Goal: Task Accomplishment & Management: Manage account settings

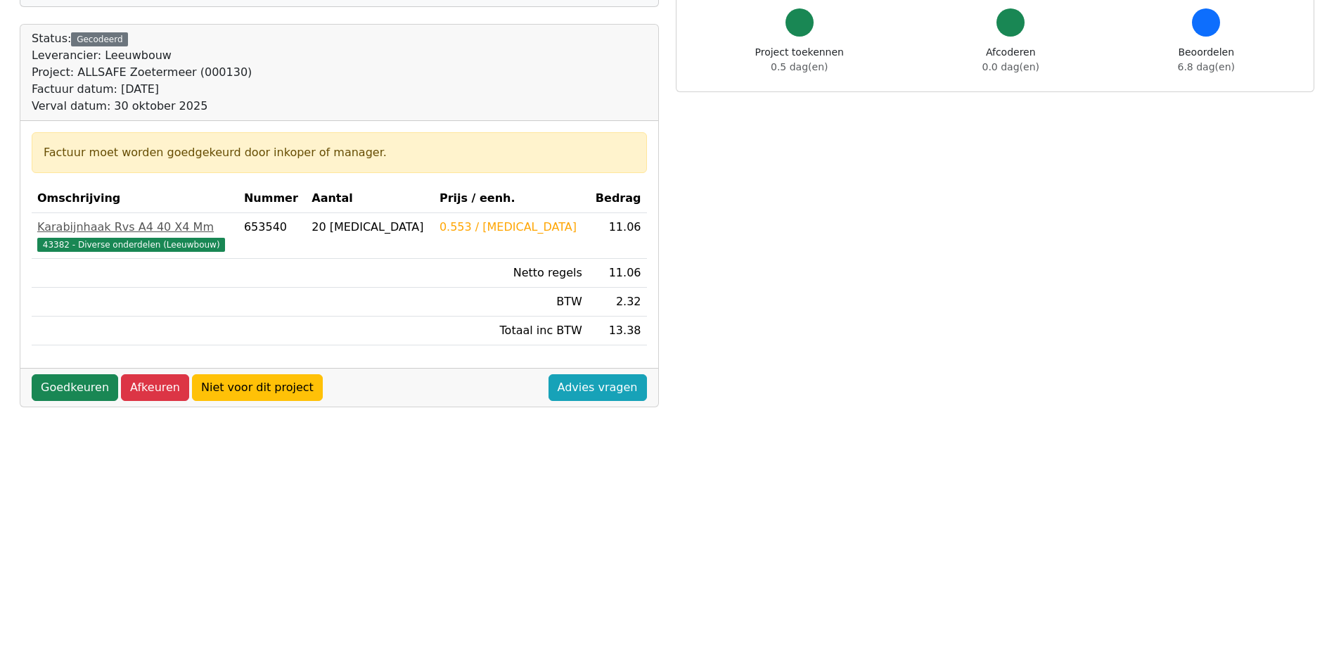
scroll to position [141, 0]
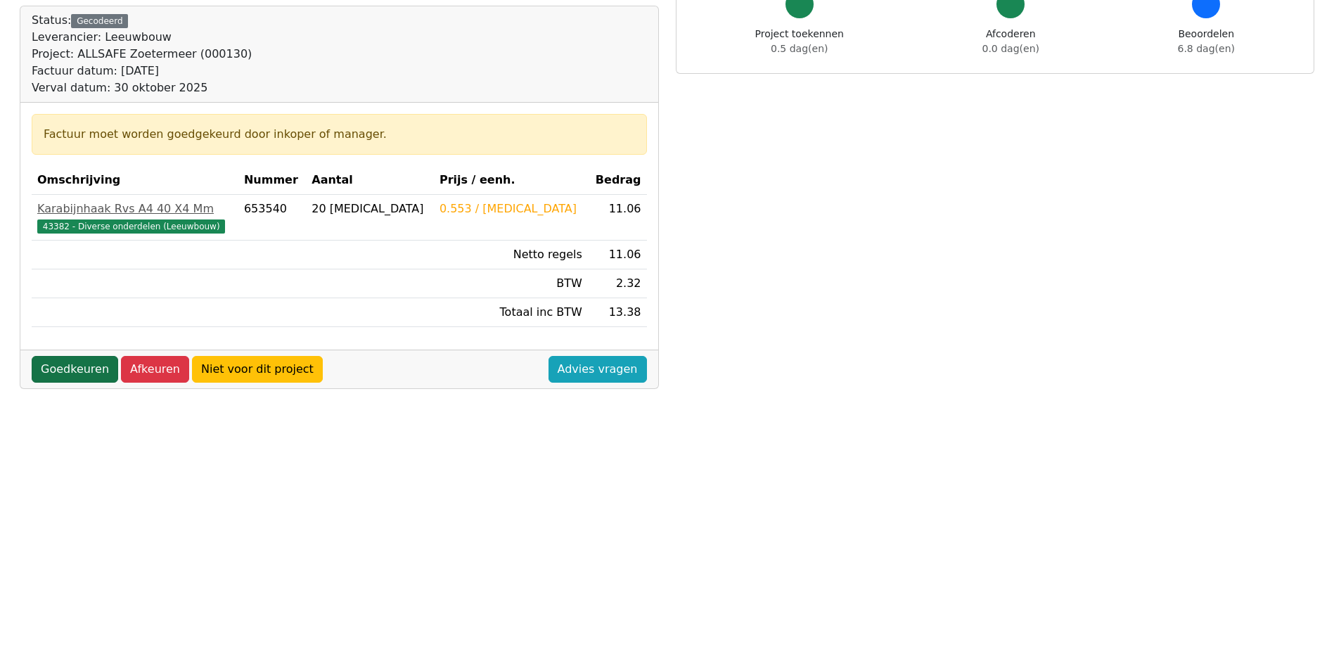
click at [70, 364] on link "Goedkeuren" at bounding box center [75, 369] width 86 height 27
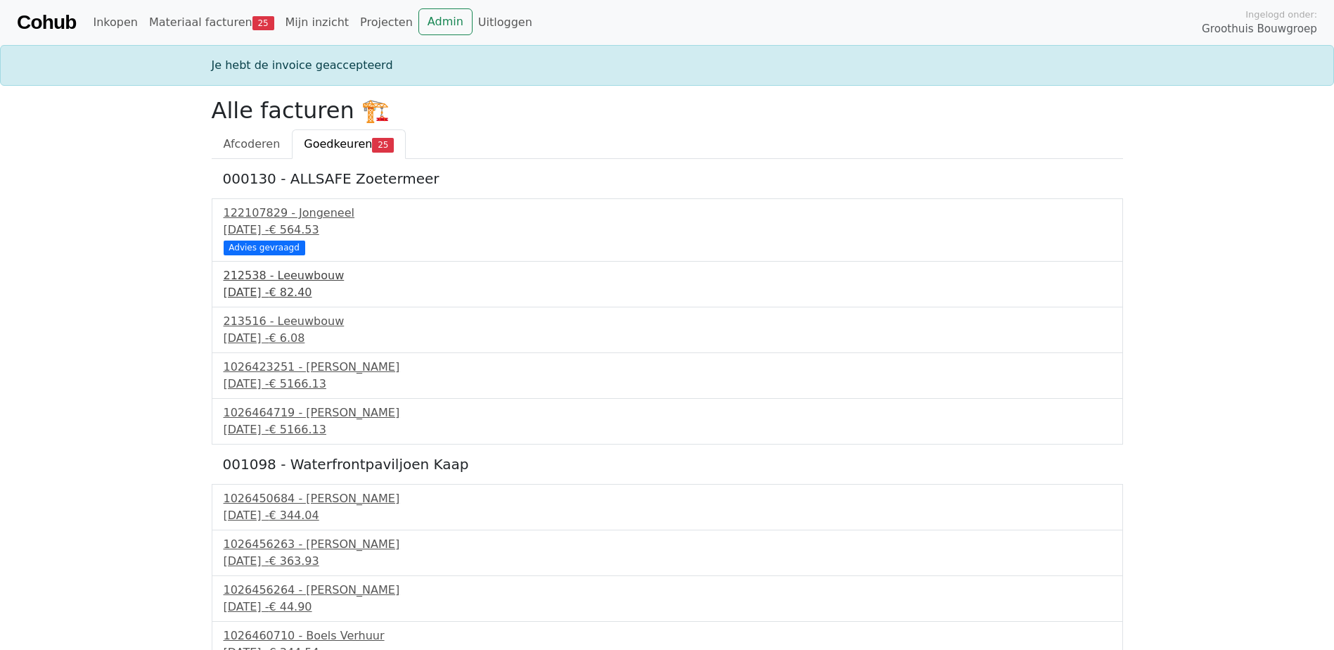
click at [272, 290] on div "12 september 2025 - € 82.40" at bounding box center [667, 292] width 887 height 17
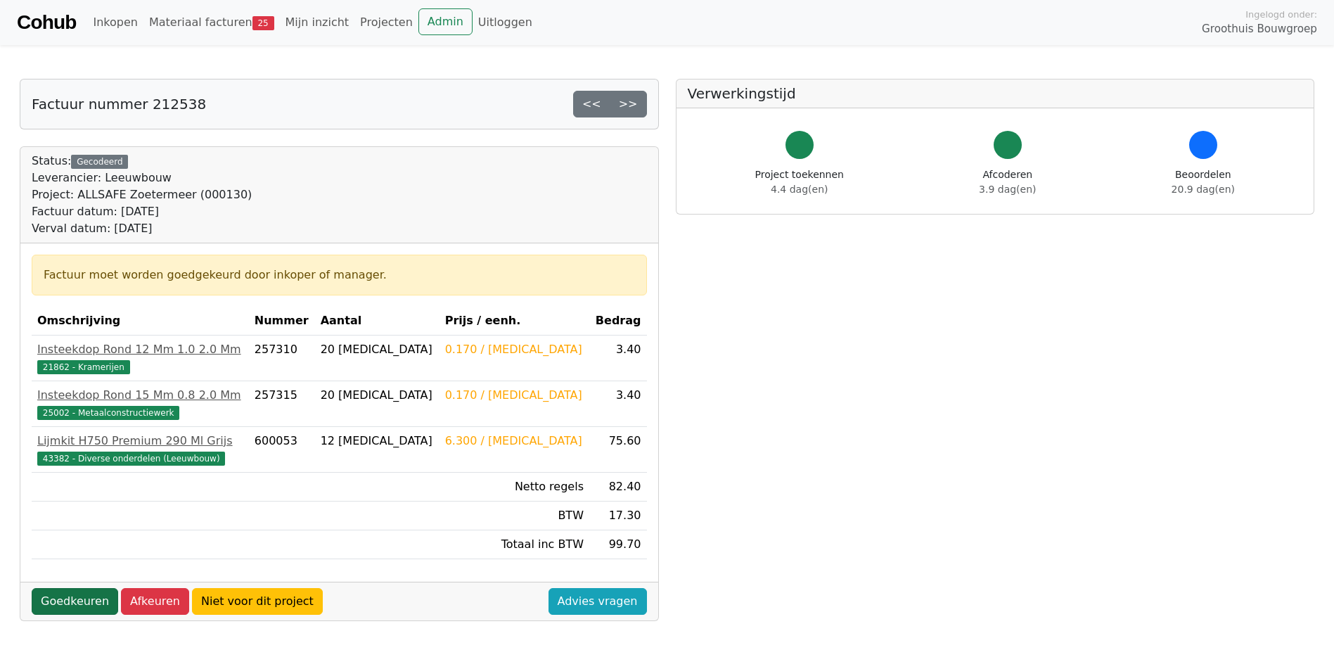
click at [77, 611] on link "Goedkeuren" at bounding box center [75, 601] width 86 height 27
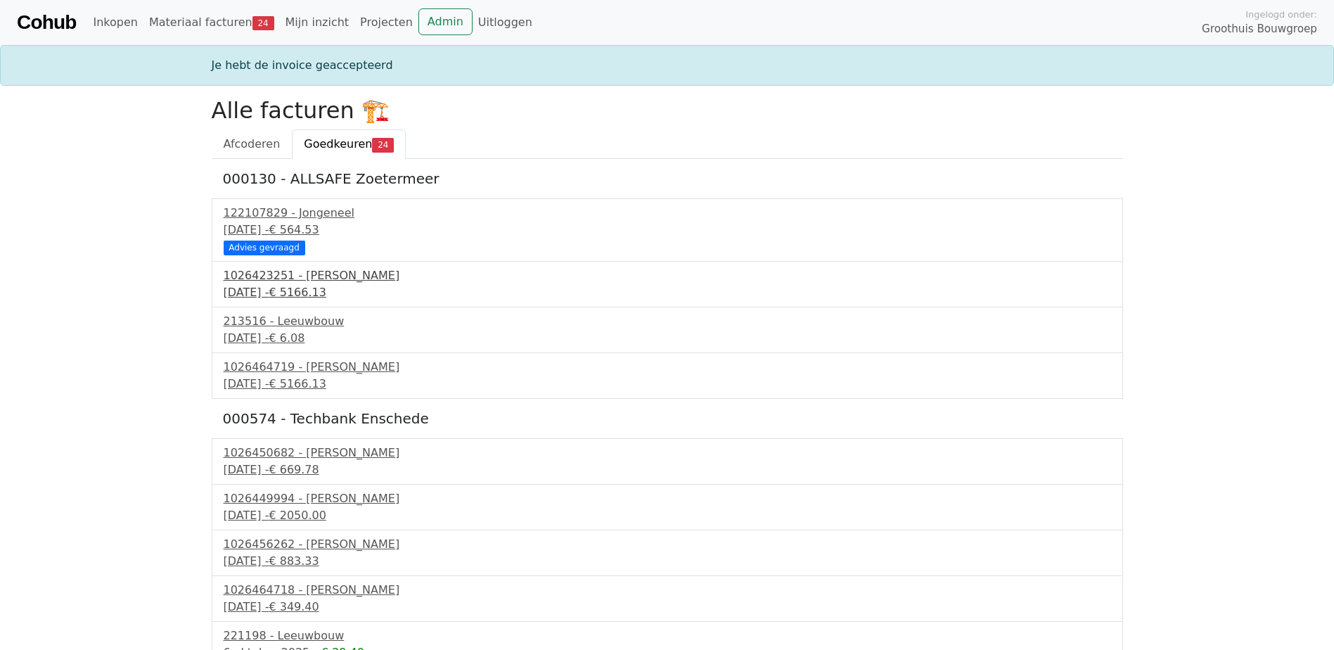
click at [299, 289] on div "16 september 2025 - € 5166.13" at bounding box center [667, 292] width 887 height 17
click at [264, 330] on div "16 september 2025 - € 6.08" at bounding box center [667, 338] width 887 height 17
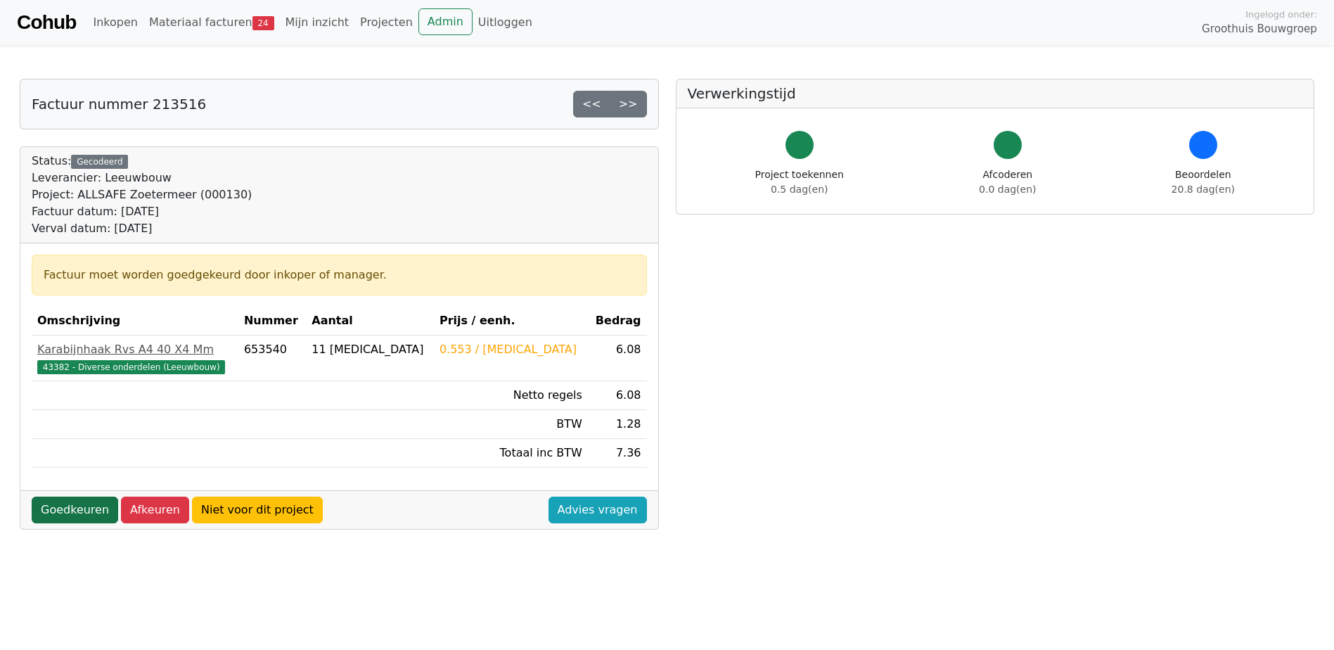
click at [66, 508] on link "Goedkeuren" at bounding box center [75, 509] width 86 height 27
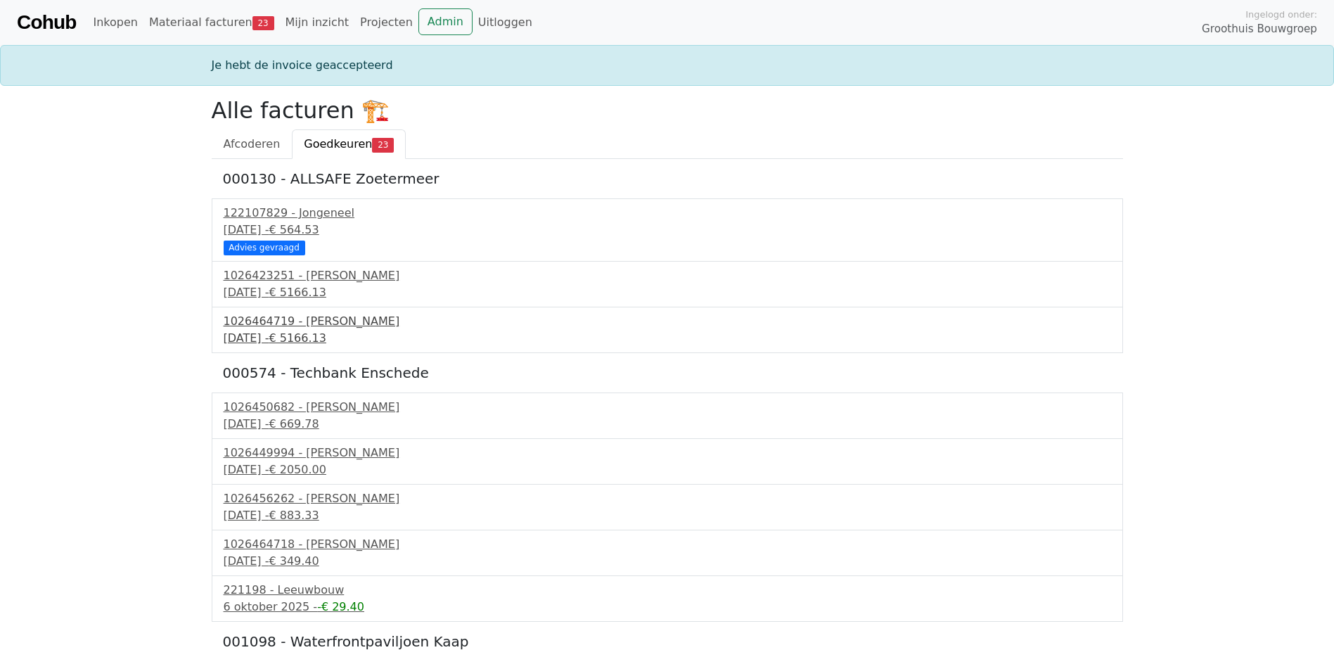
click at [280, 332] on div "30 september 2025 - € 5166.13" at bounding box center [667, 338] width 887 height 17
click at [258, 219] on div "122107829 - Jongeneel" at bounding box center [667, 213] width 887 height 17
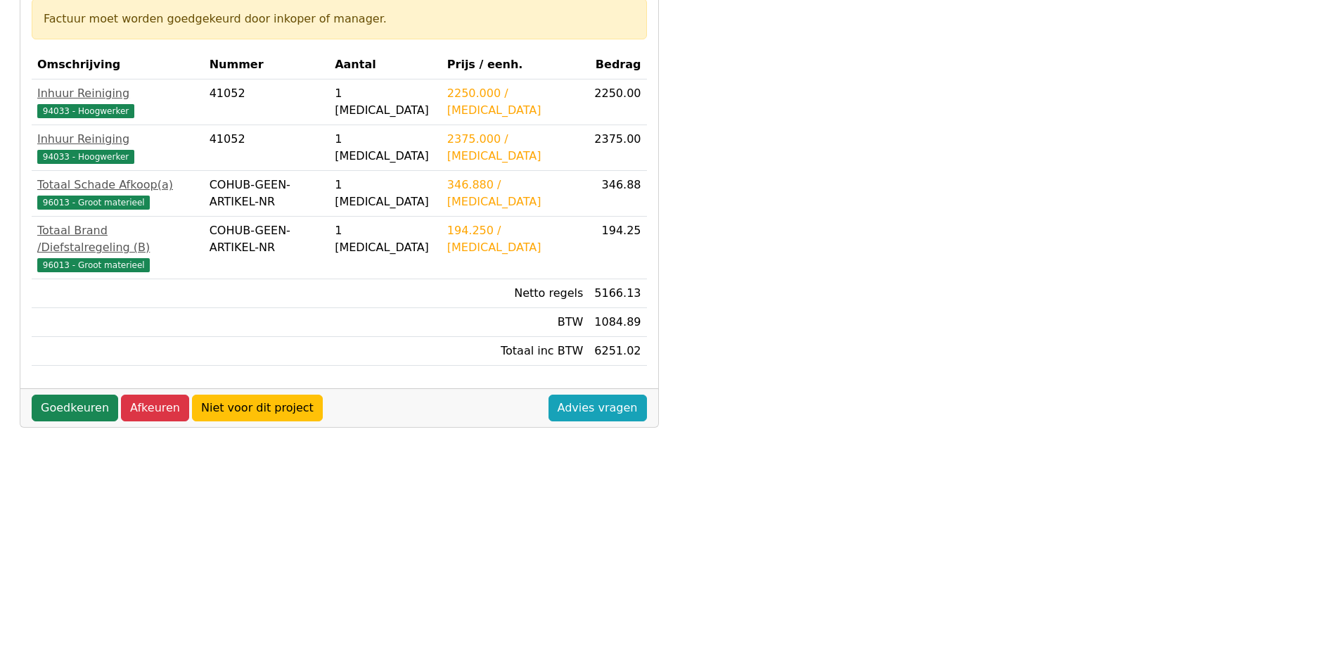
scroll to position [281, 0]
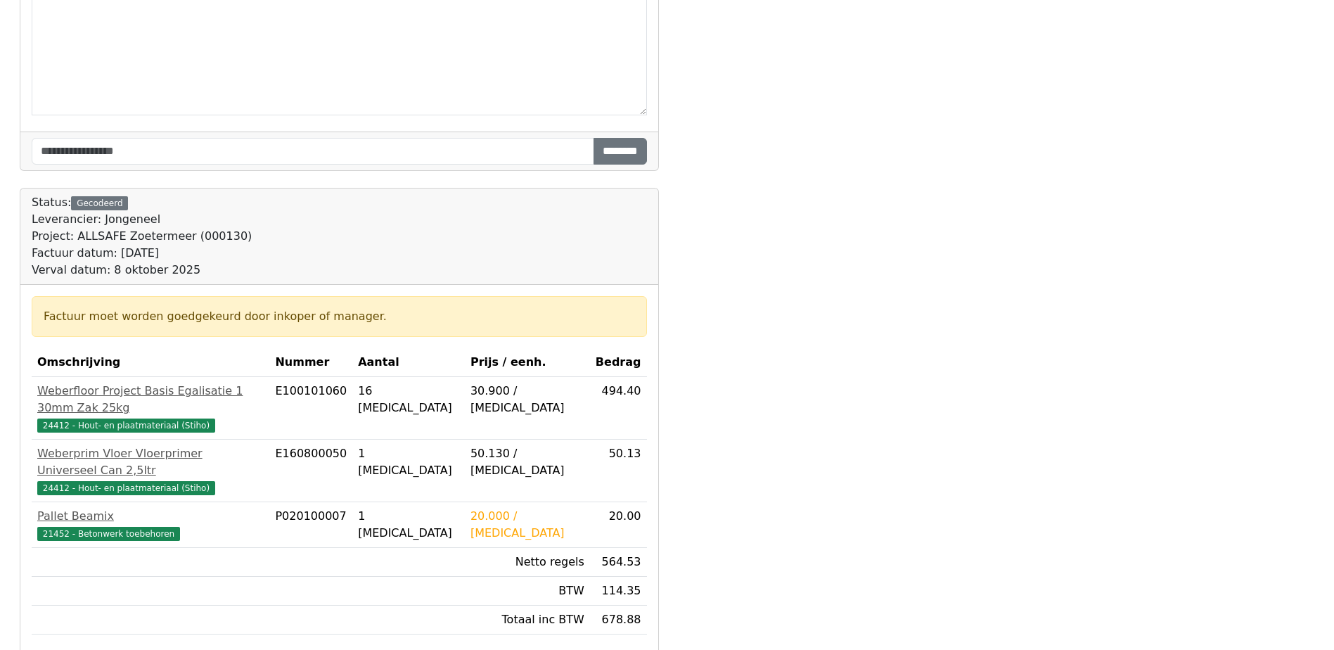
scroll to position [393, 0]
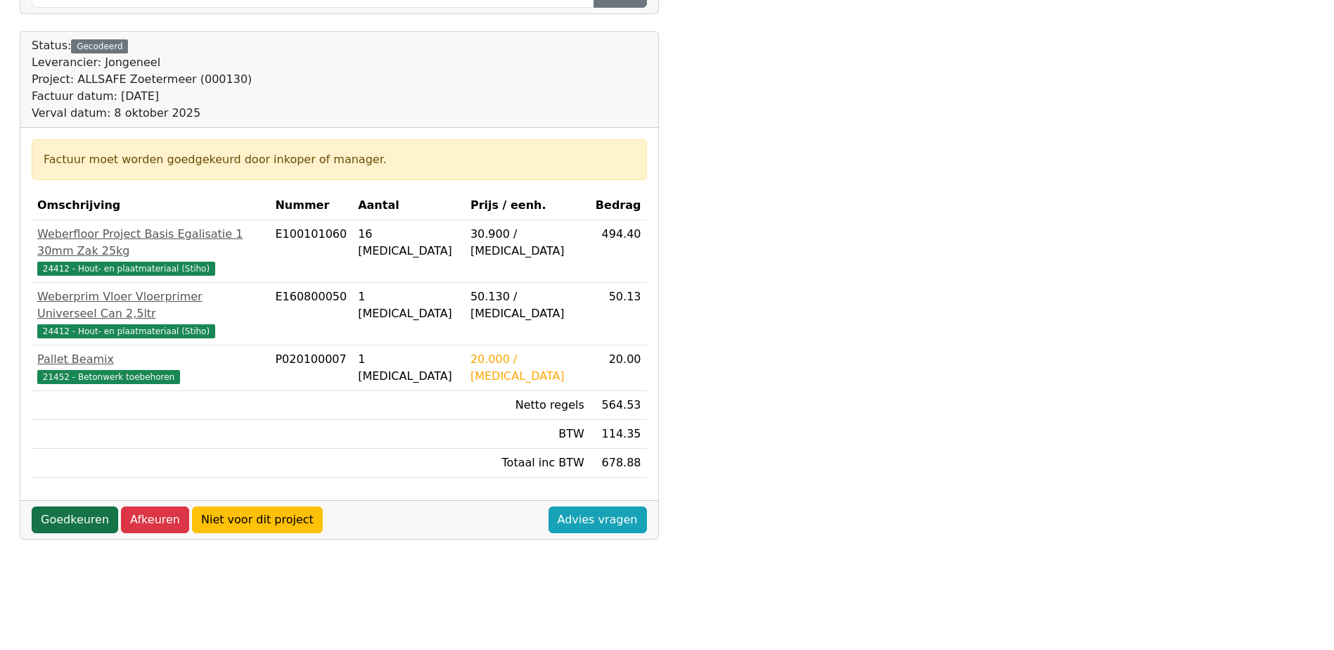
click at [60, 506] on link "Goedkeuren" at bounding box center [75, 519] width 86 height 27
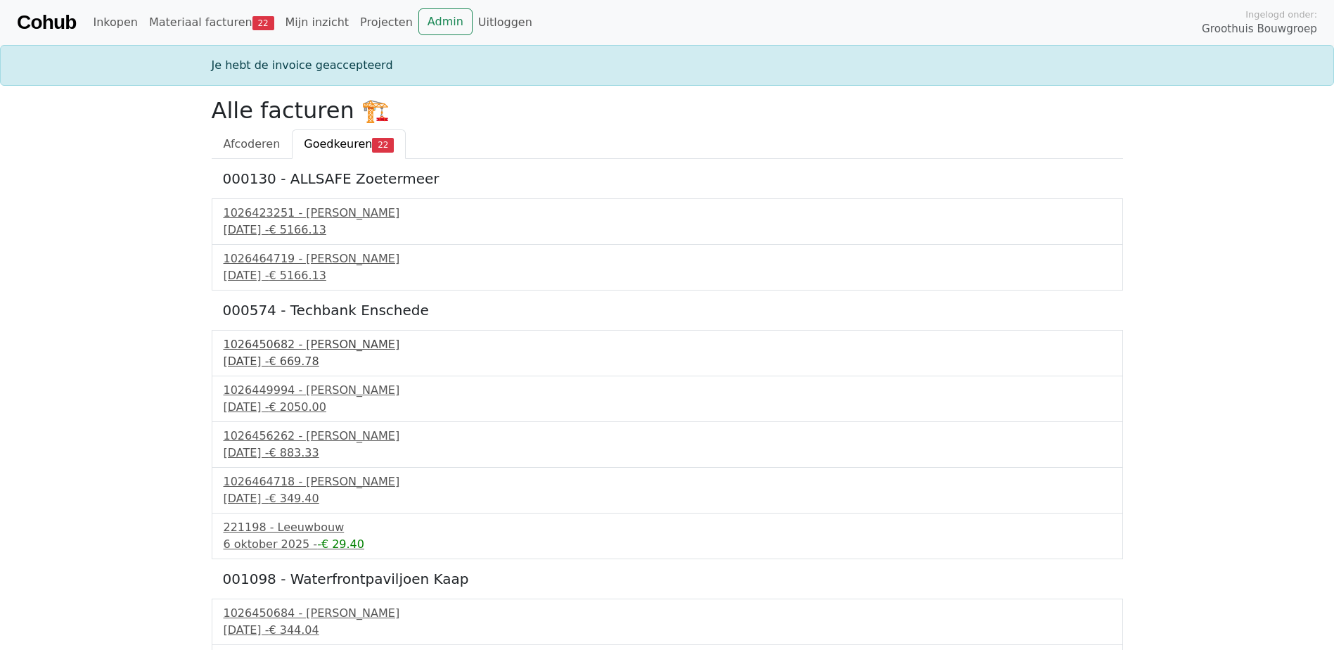
click at [254, 347] on div "1026450682 - Boels Verhuur" at bounding box center [667, 344] width 887 height 17
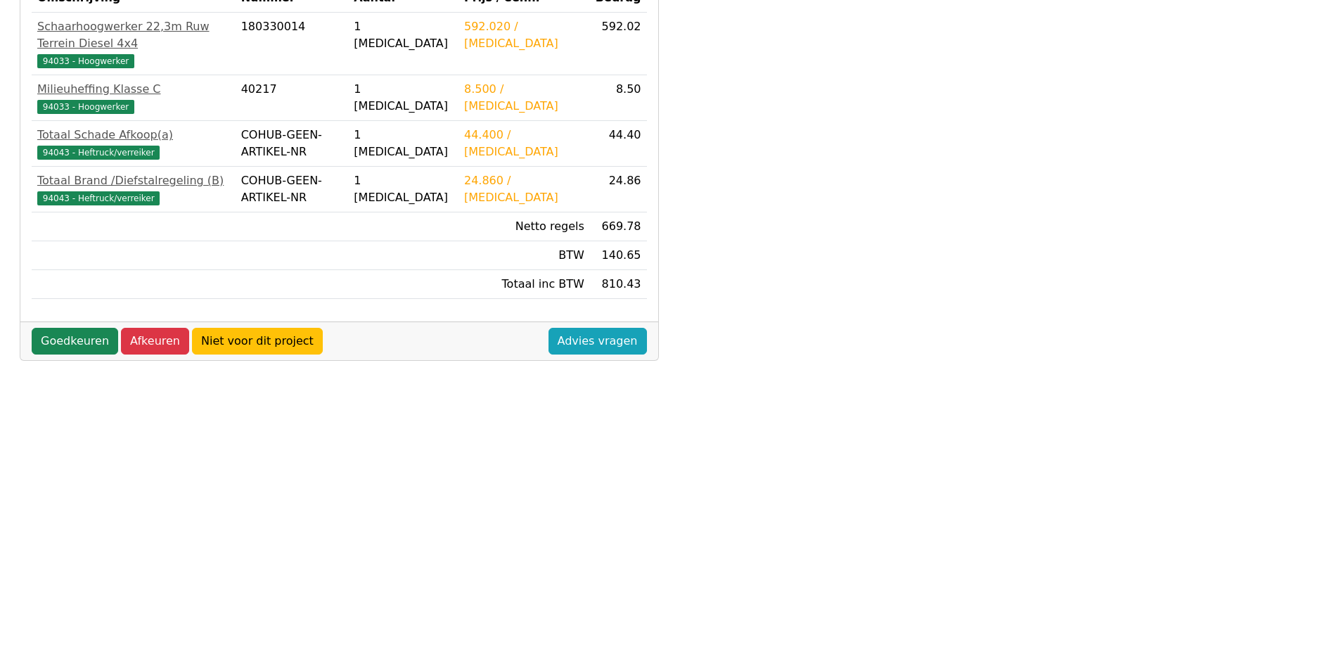
scroll to position [393, 0]
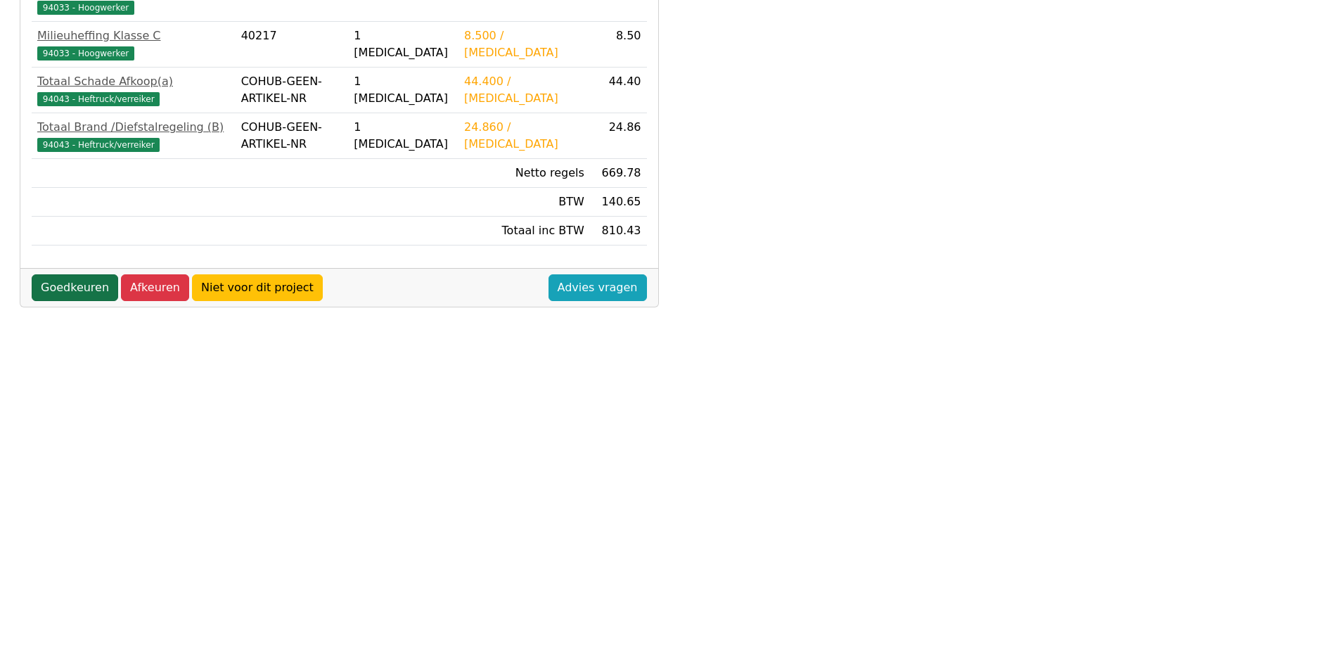
click at [60, 274] on link "Goedkeuren" at bounding box center [75, 287] width 86 height 27
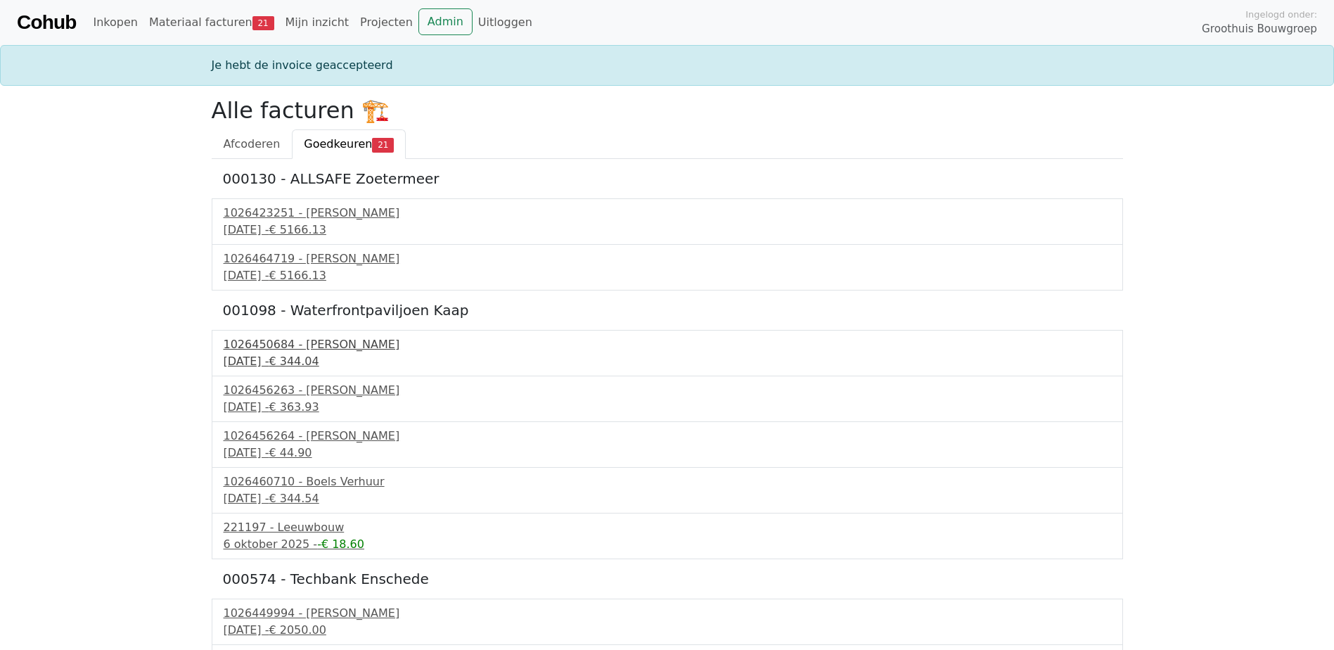
click at [316, 351] on div "1026450684 - Boels Verhuur" at bounding box center [667, 344] width 887 height 17
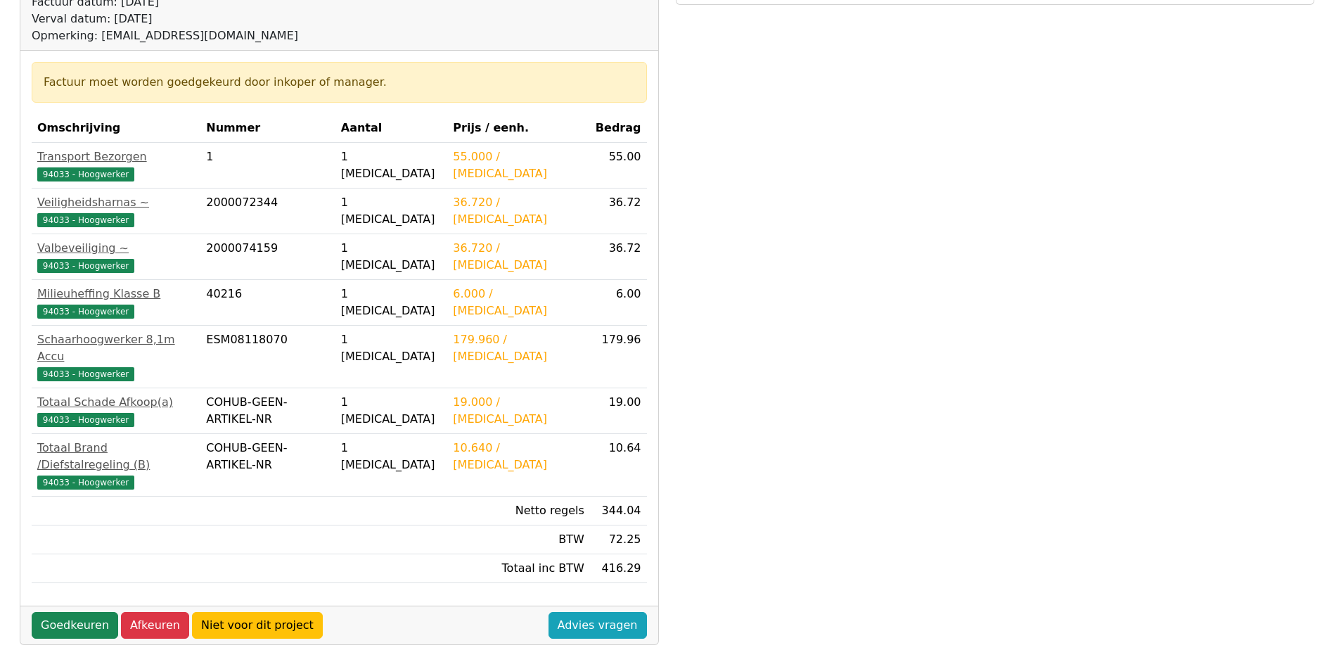
scroll to position [211, 0]
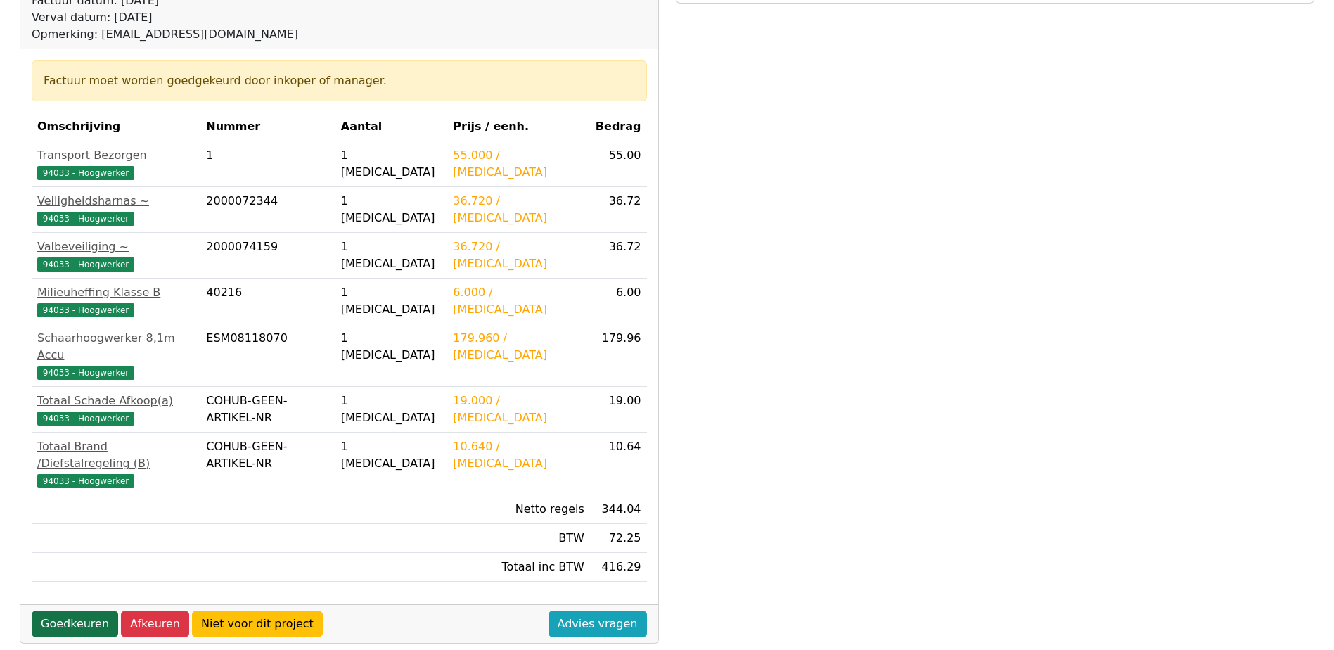
click at [62, 610] on link "Goedkeuren" at bounding box center [75, 623] width 86 height 27
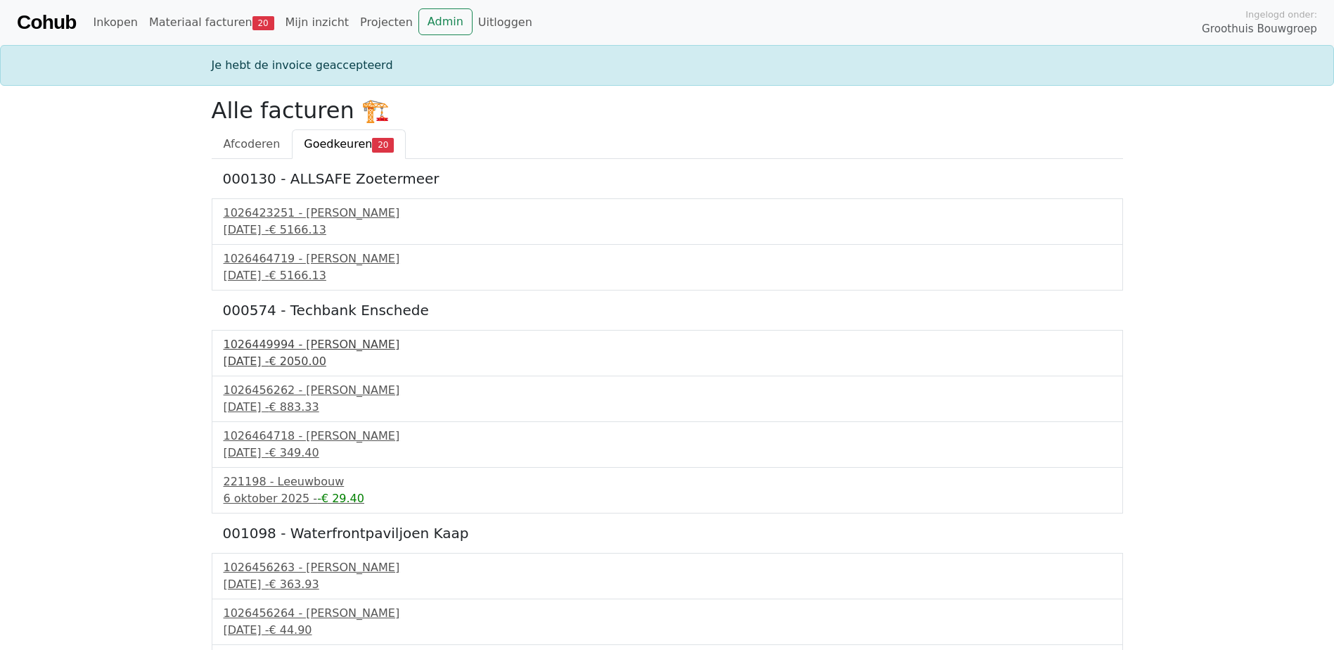
click at [288, 356] on div "25 september 2025 - € 2050.00" at bounding box center [667, 361] width 887 height 17
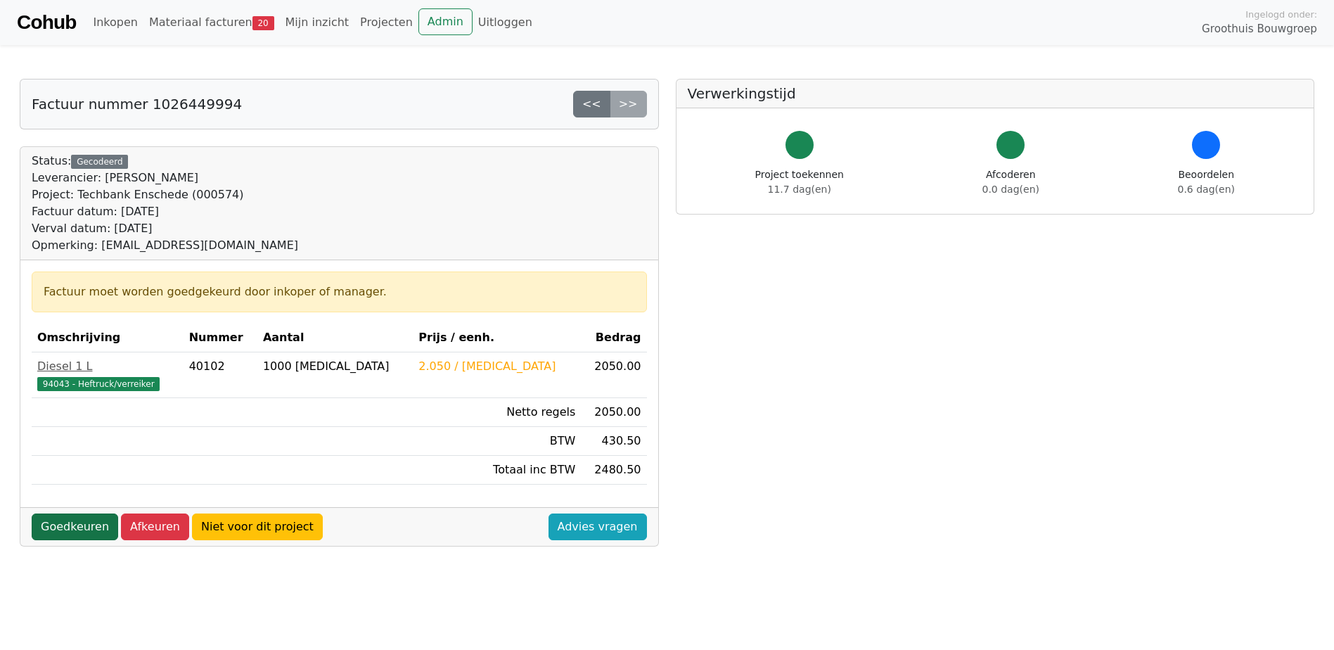
click at [69, 523] on link "Goedkeuren" at bounding box center [75, 526] width 86 height 27
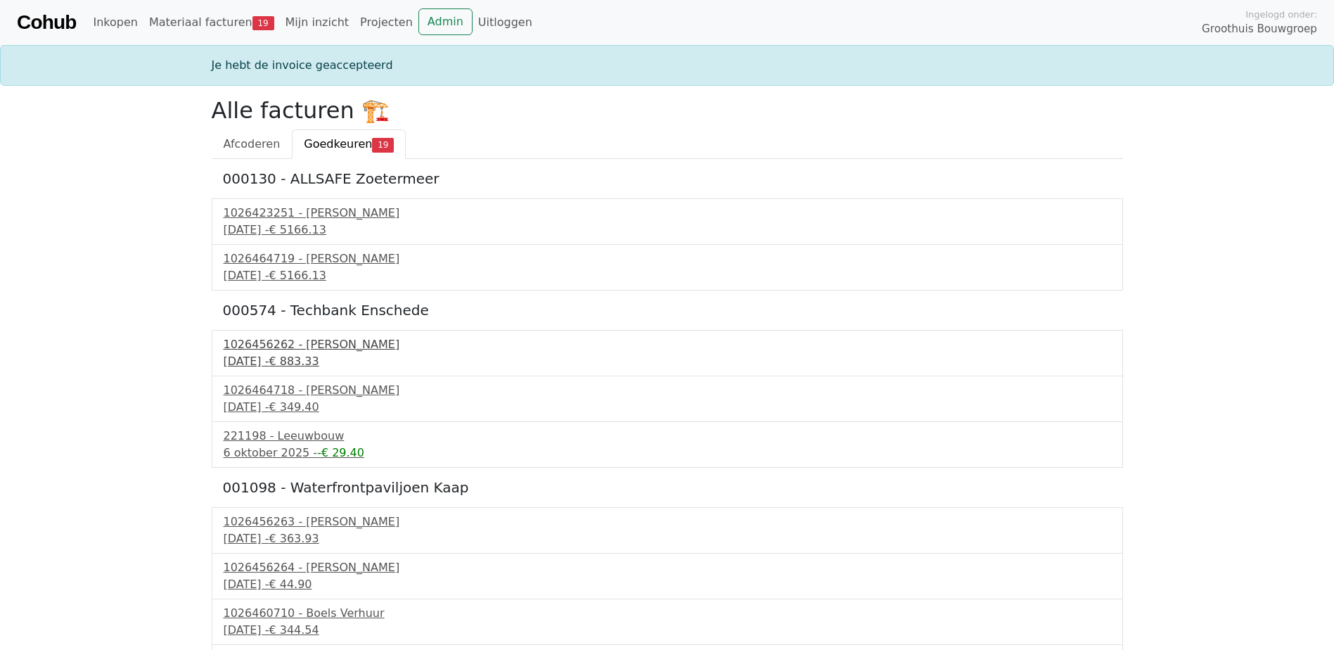
click at [312, 353] on div "[DATE] - € 883.33" at bounding box center [667, 361] width 887 height 17
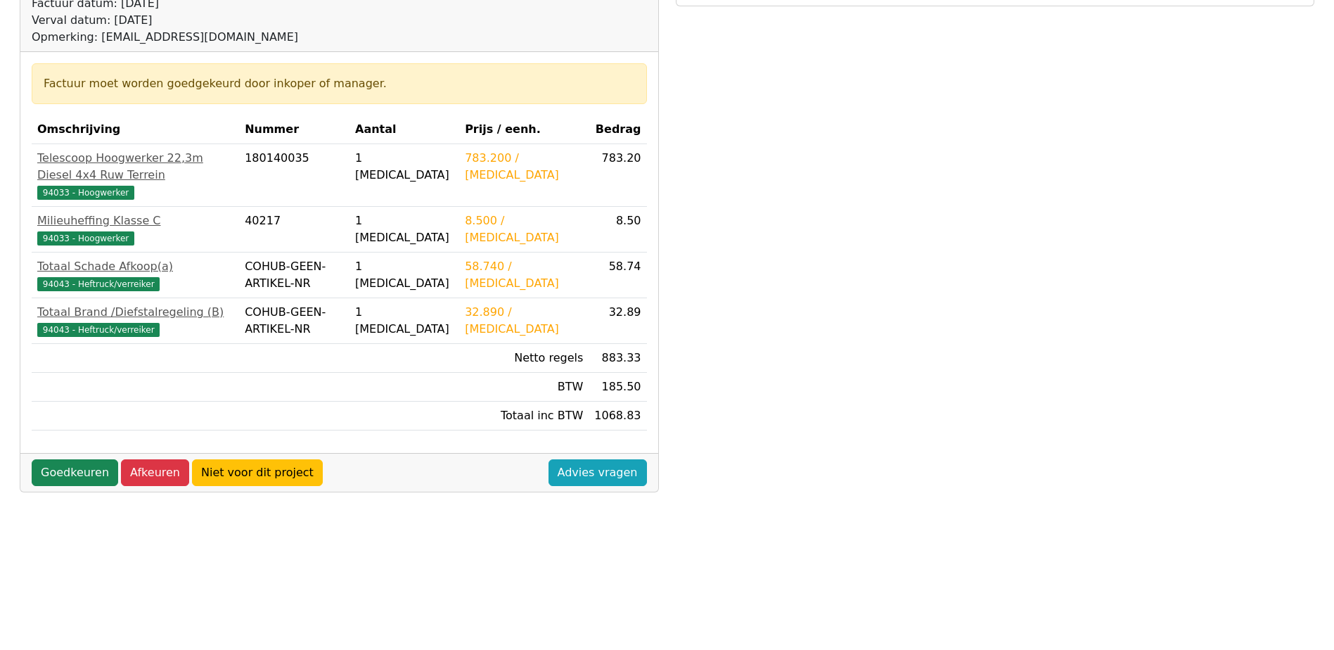
scroll to position [211, 0]
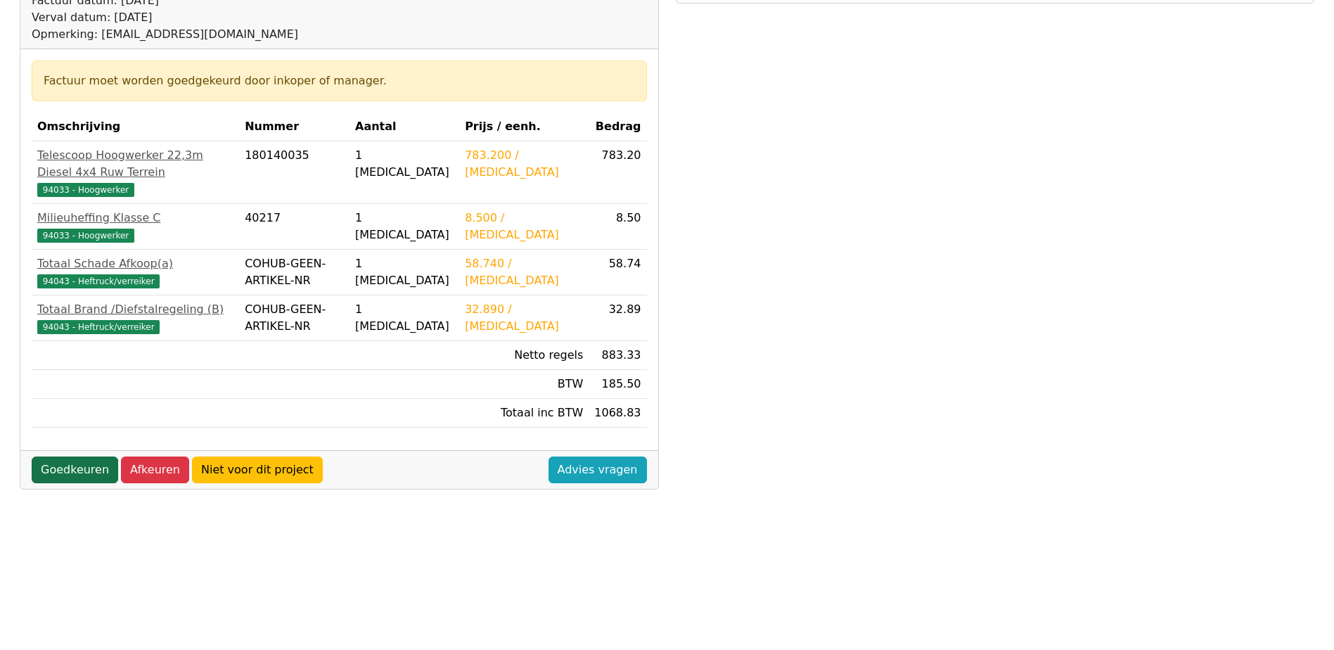
click at [72, 456] on link "Goedkeuren" at bounding box center [75, 469] width 86 height 27
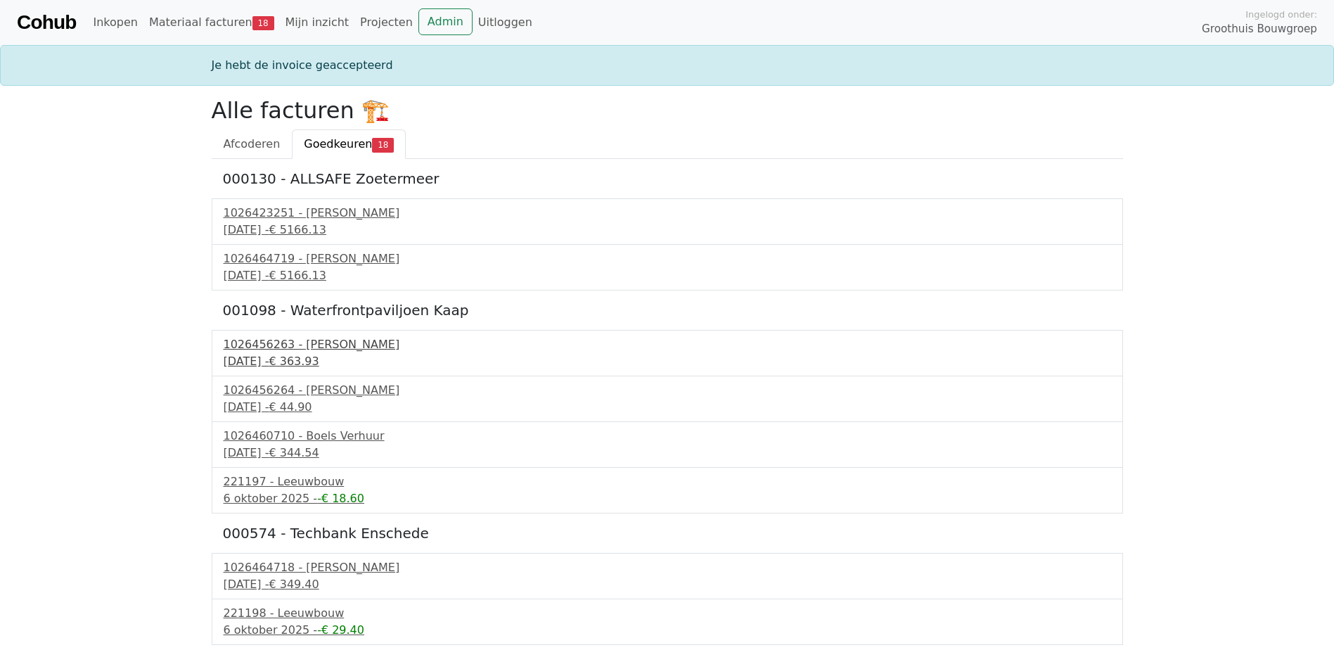
click at [282, 352] on div "1026456263 - Boels Verhuur" at bounding box center [667, 344] width 887 height 17
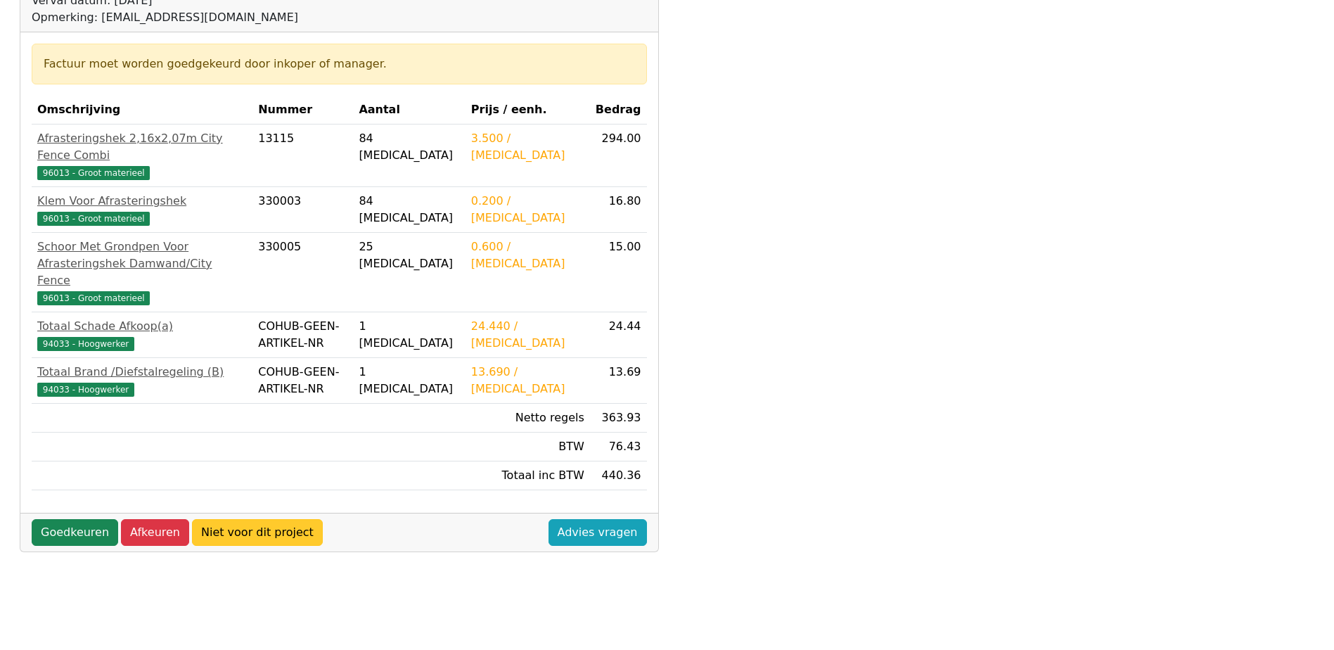
scroll to position [281, 0]
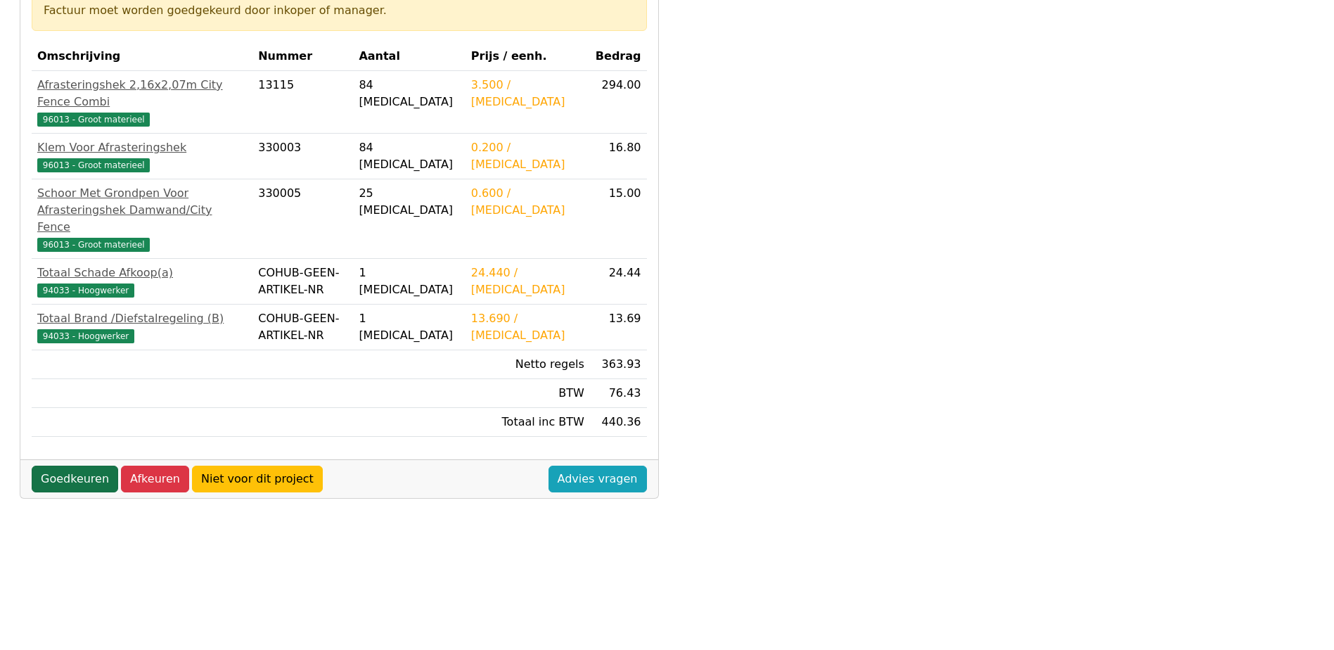
click at [64, 465] on link "Goedkeuren" at bounding box center [75, 478] width 86 height 27
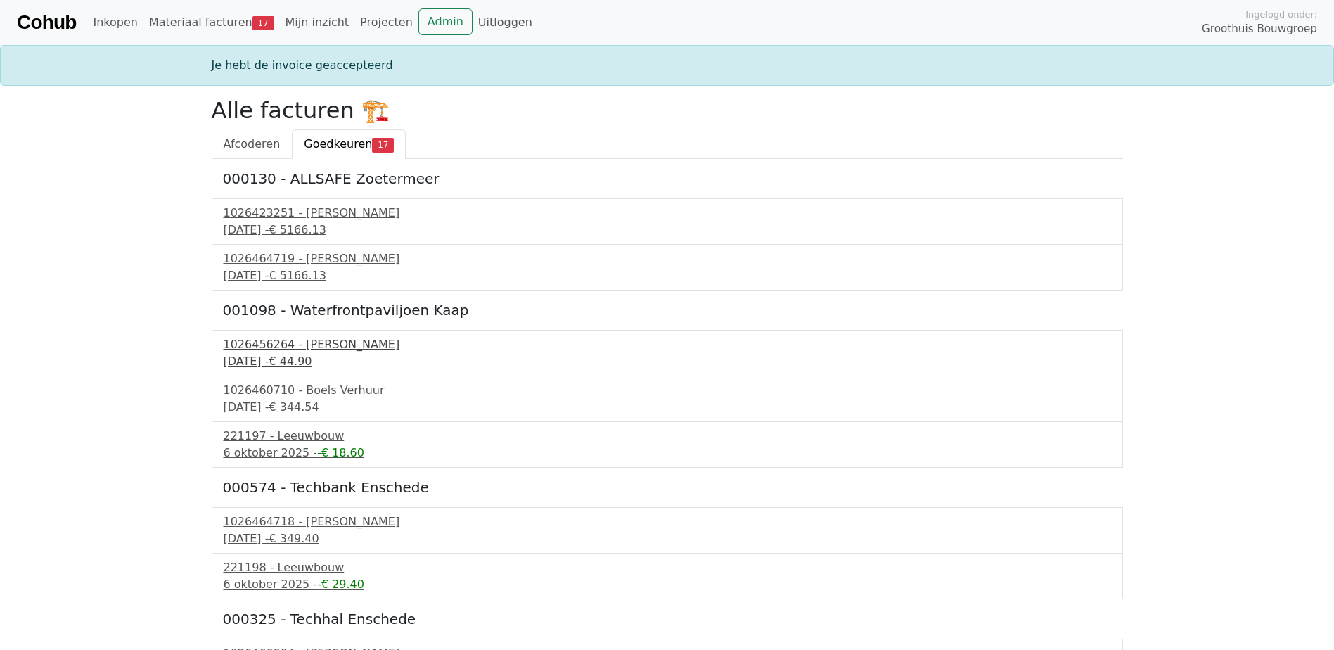
click at [295, 351] on div "1026456264 - Boels Verhuur" at bounding box center [667, 344] width 887 height 17
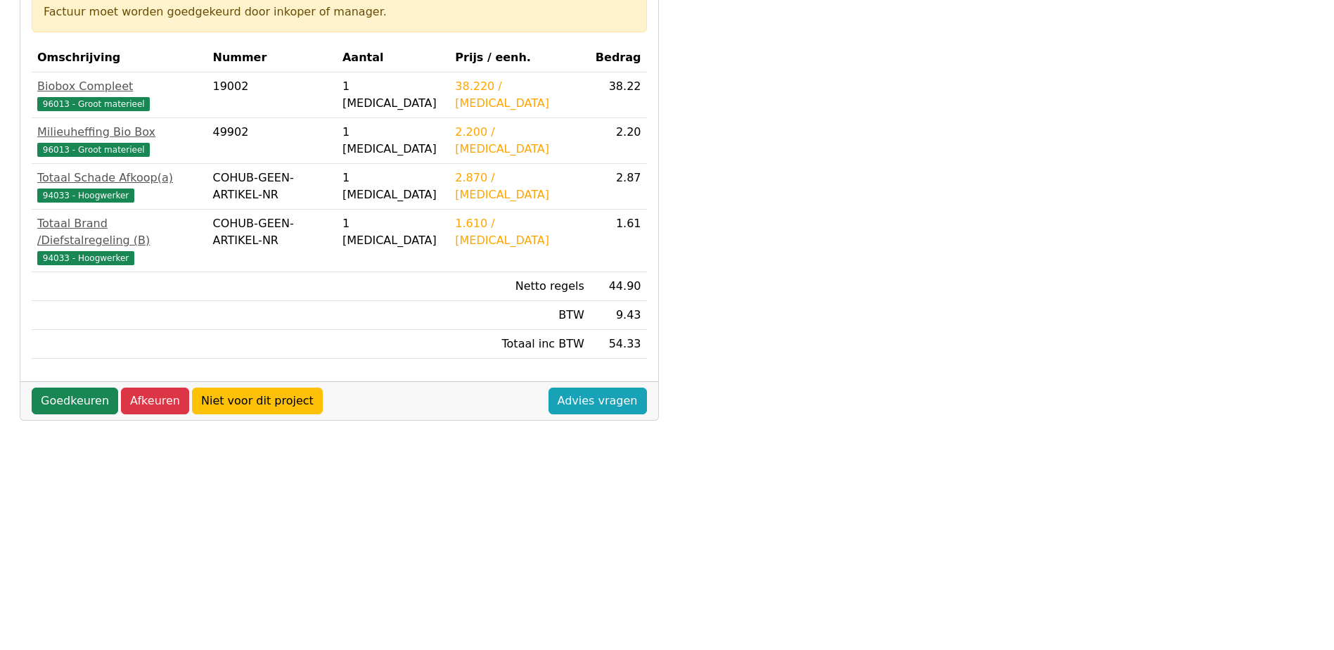
scroll to position [281, 0]
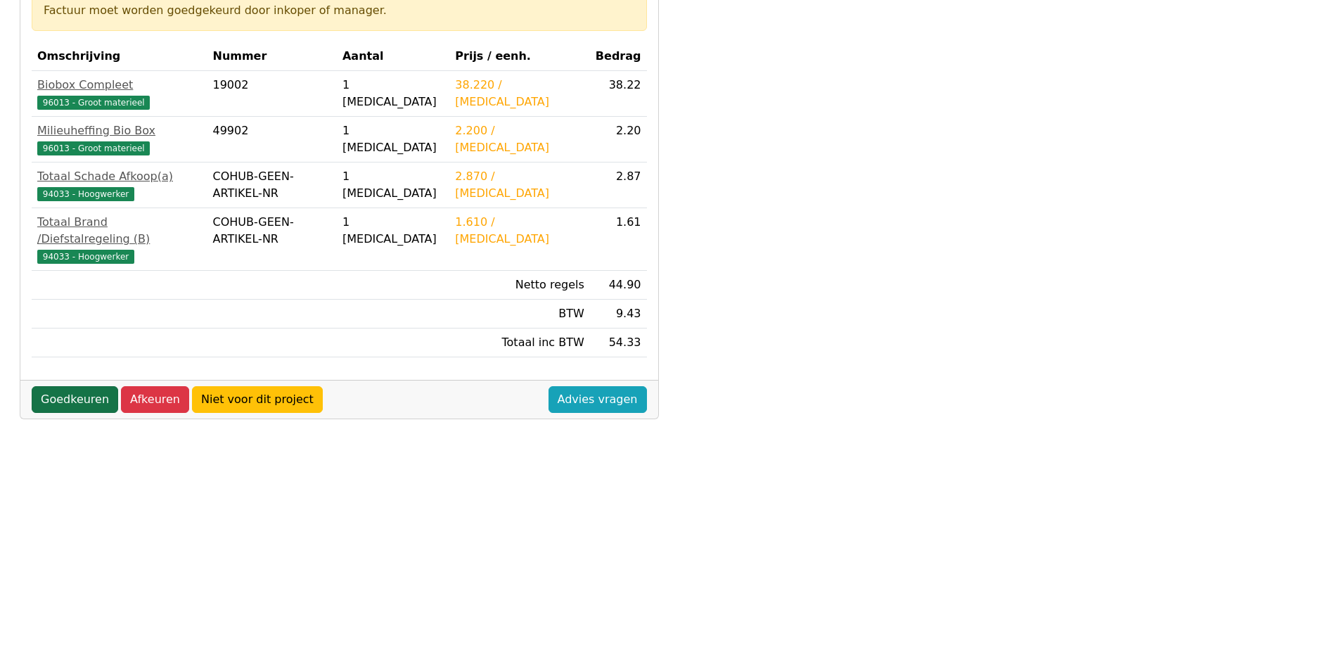
click at [70, 390] on link "Goedkeuren" at bounding box center [75, 399] width 86 height 27
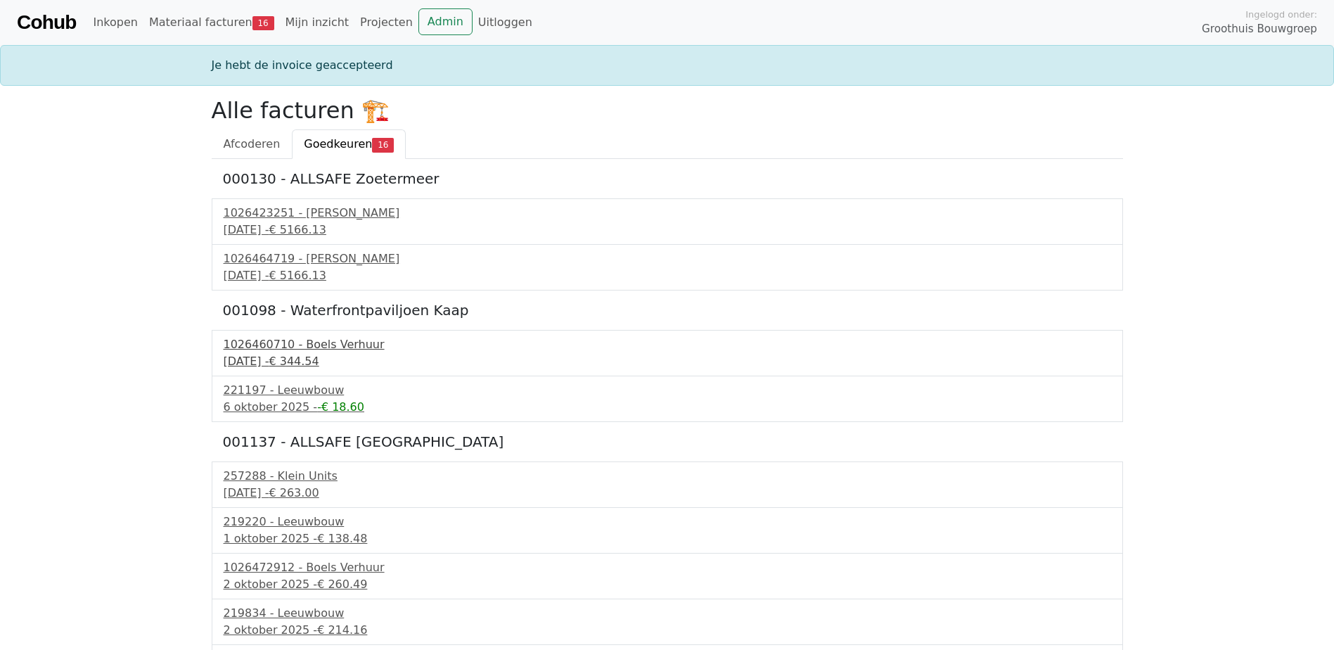
click at [277, 356] on div "29 september 2025 - € 344.54" at bounding box center [667, 361] width 887 height 17
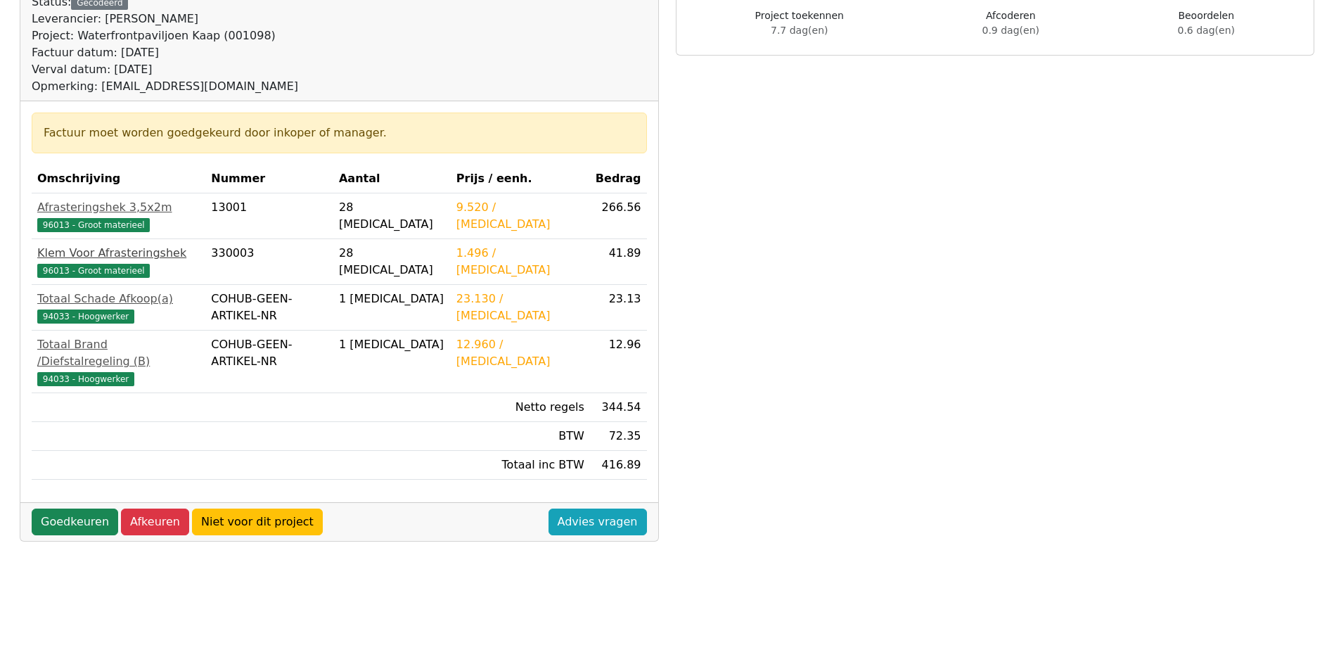
scroll to position [211, 0]
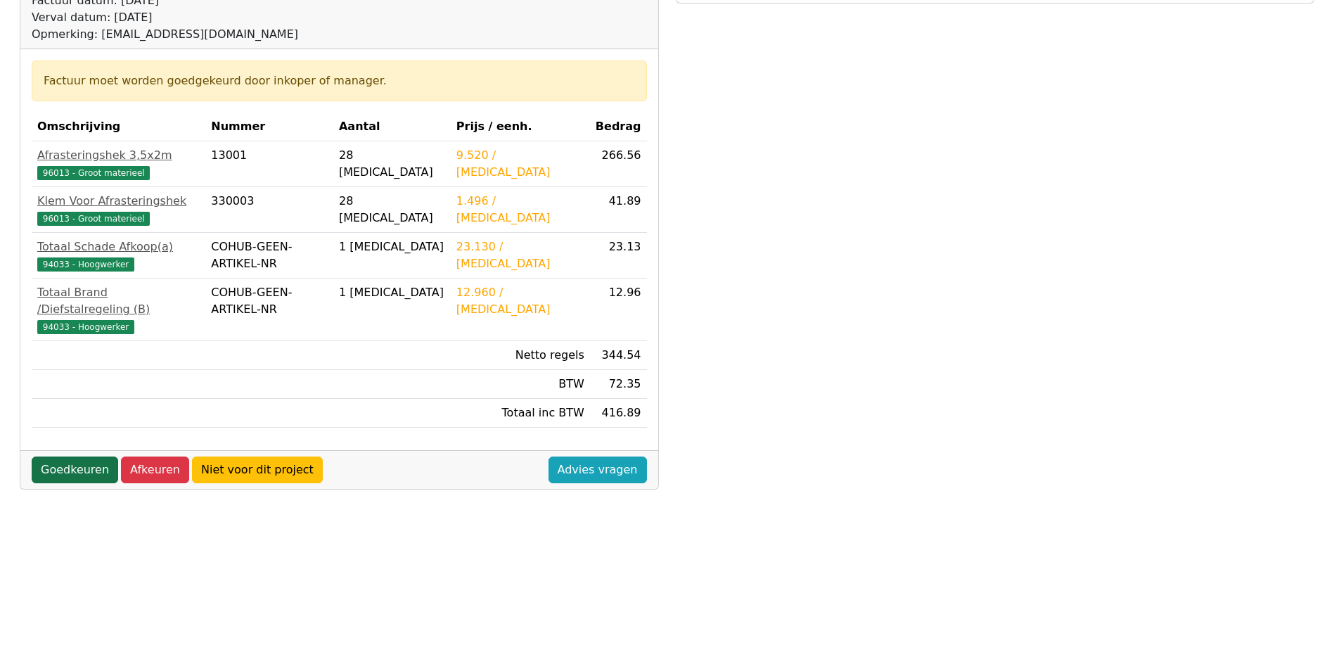
click at [69, 456] on link "Goedkeuren" at bounding box center [75, 469] width 86 height 27
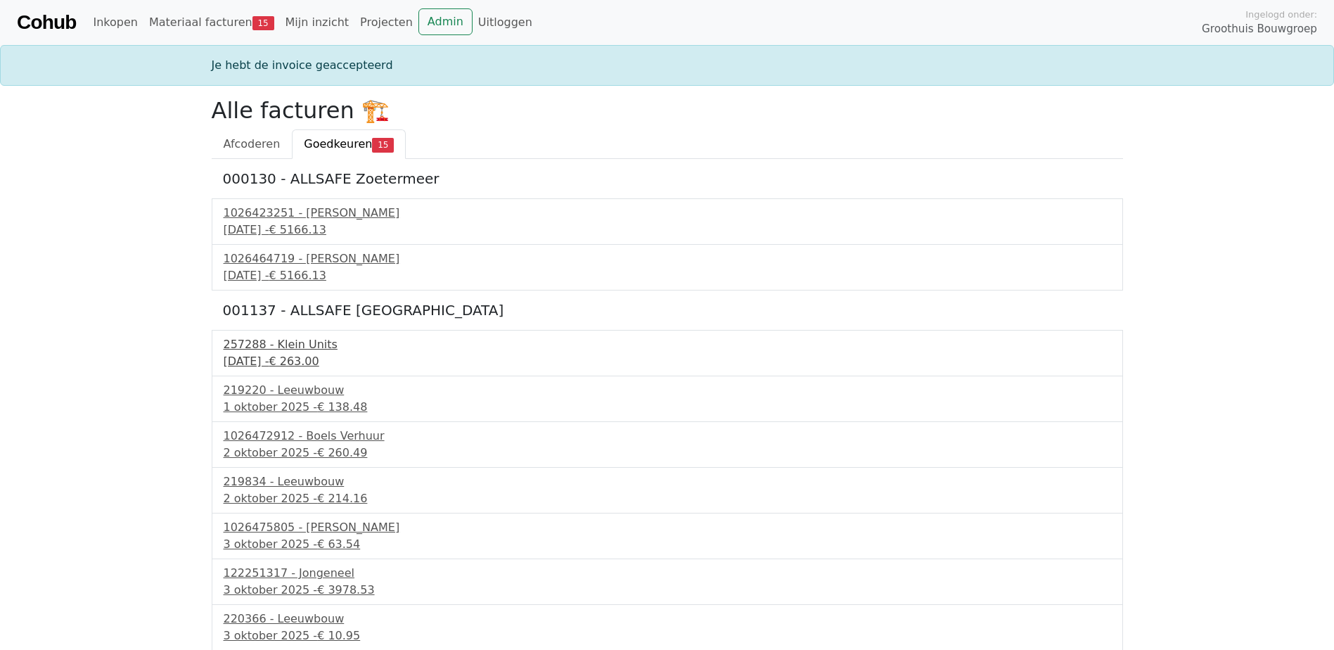
click at [266, 362] on div "30 september 2025 - € 263.00" at bounding box center [667, 361] width 887 height 17
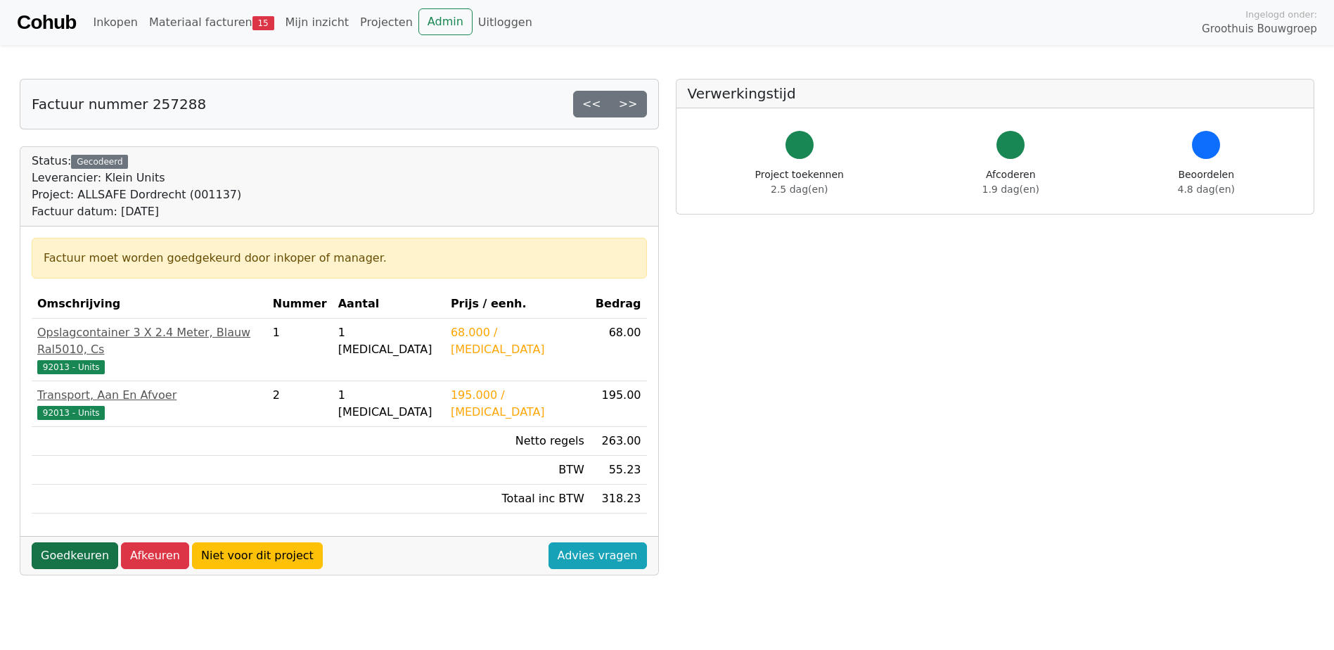
click at [82, 542] on link "Goedkeuren" at bounding box center [75, 555] width 86 height 27
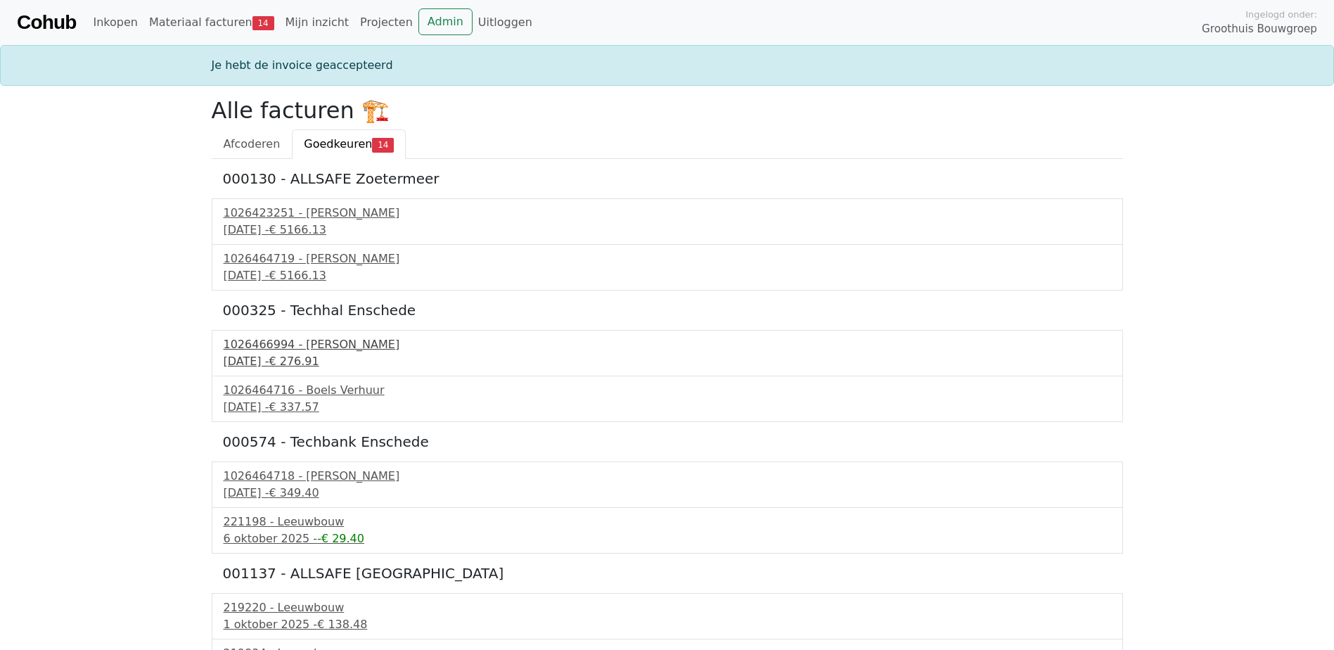
click at [292, 347] on div "1026466994 - Boels Verhuur" at bounding box center [667, 344] width 887 height 17
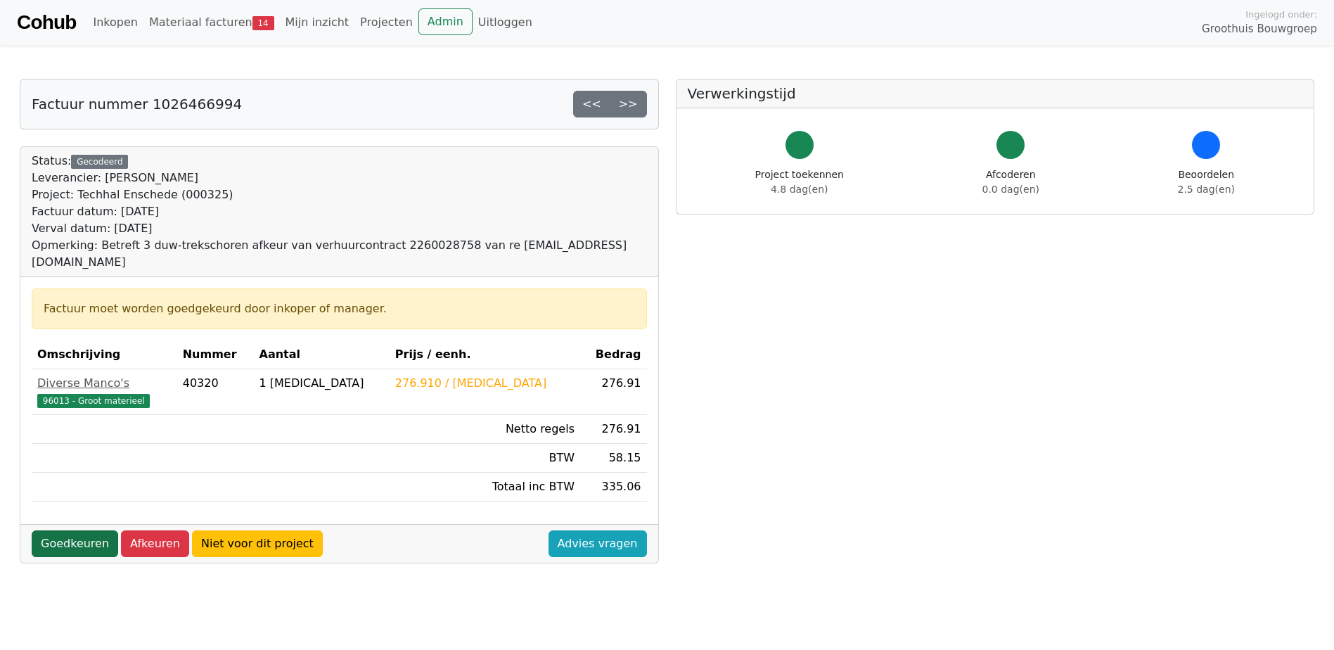
click at [72, 530] on link "Goedkeuren" at bounding box center [75, 543] width 86 height 27
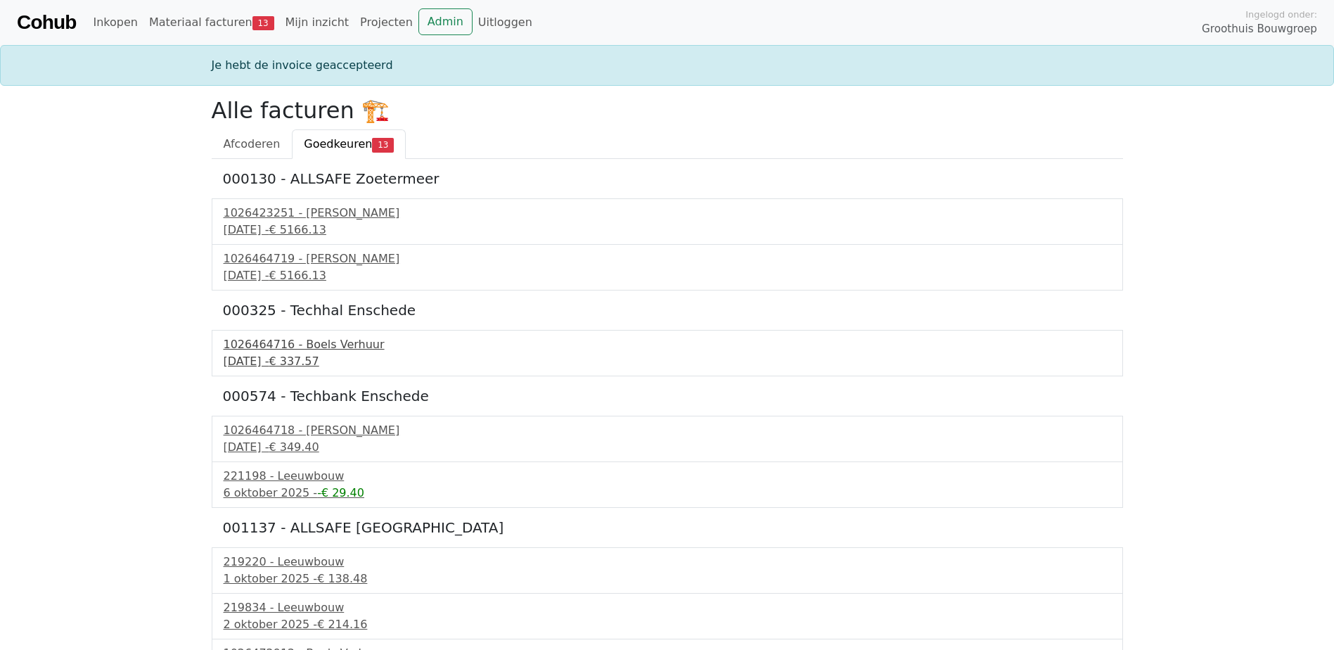
click at [293, 348] on div "1026464716 - Boels Verhuur" at bounding box center [667, 344] width 887 height 17
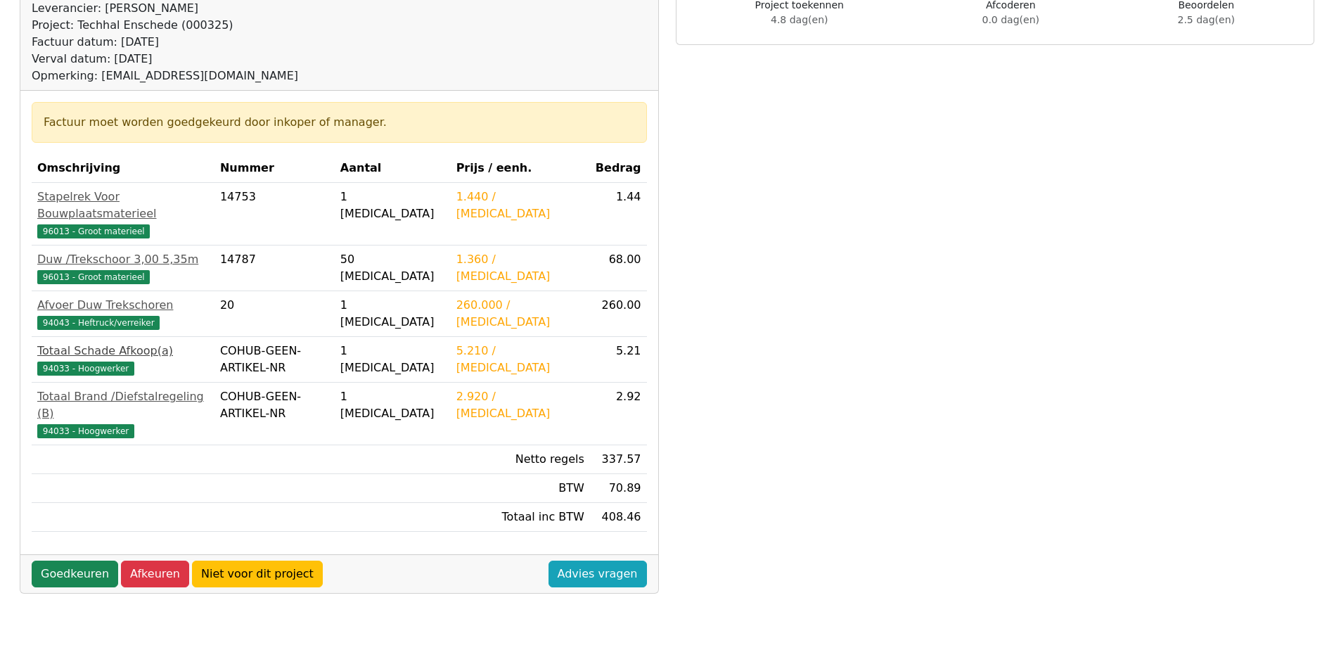
scroll to position [211, 0]
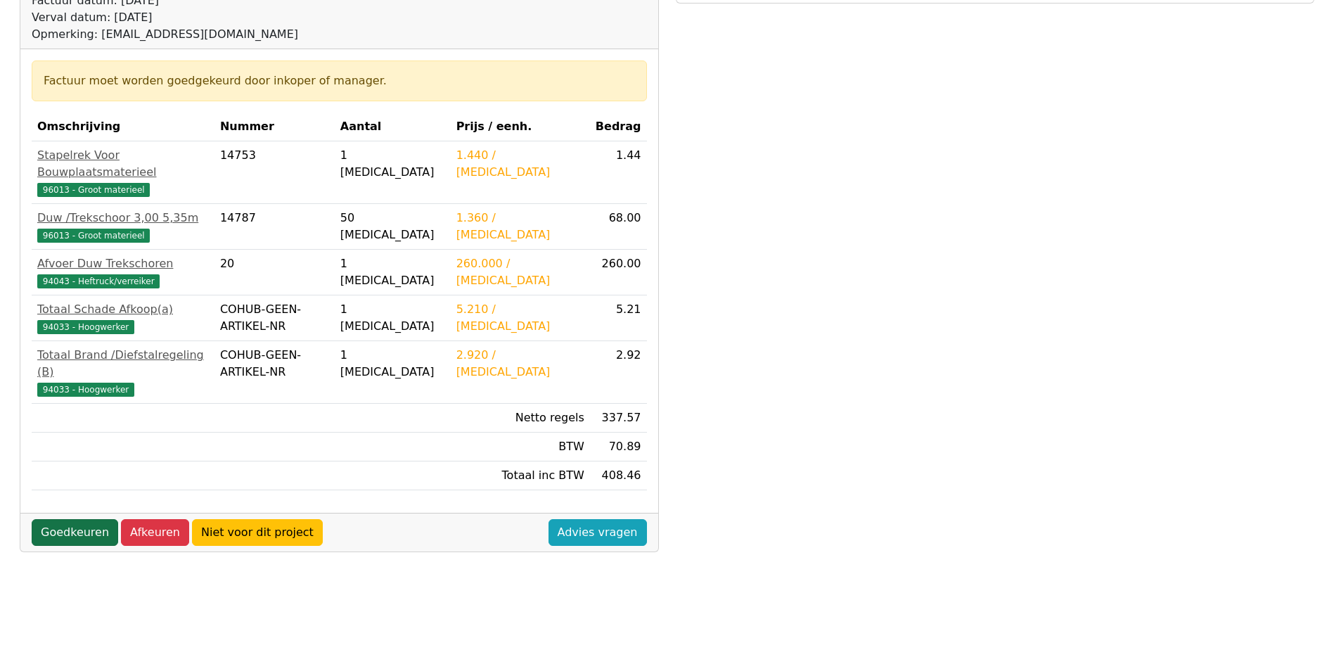
click at [77, 519] on link "Goedkeuren" at bounding box center [75, 532] width 86 height 27
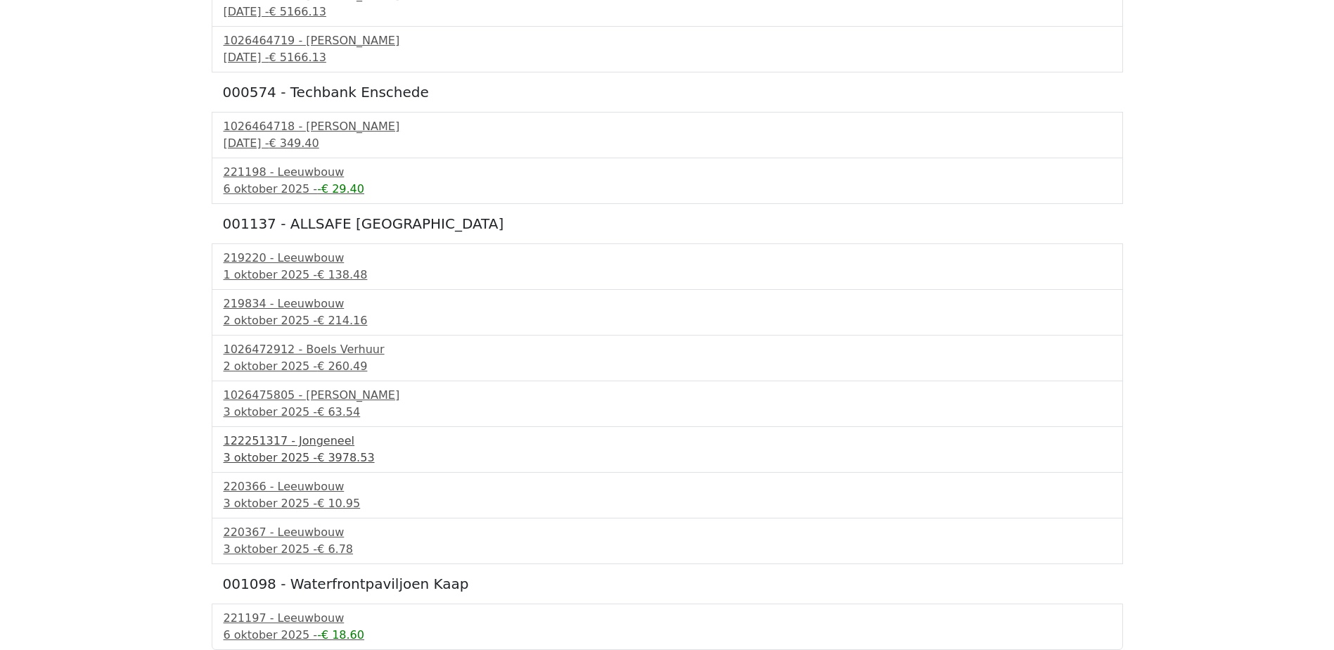
scroll to position [148, 0]
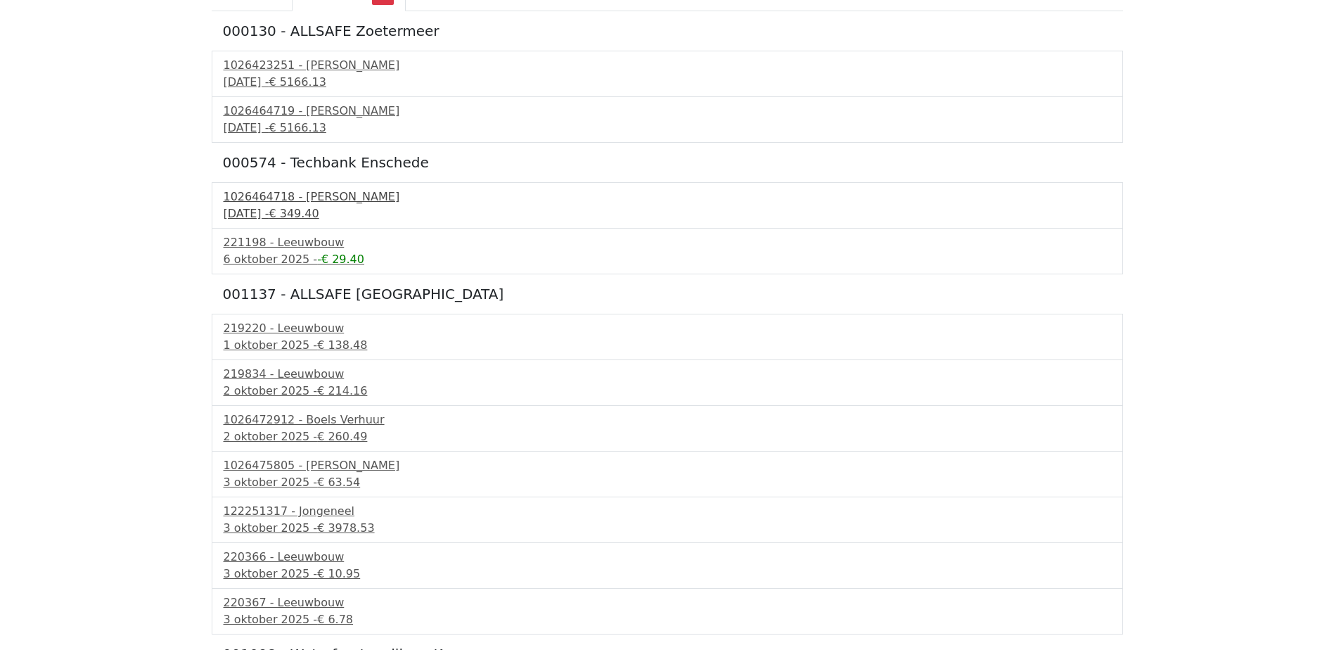
click at [280, 196] on div "1026464718 - Boels Verhuur" at bounding box center [667, 196] width 887 height 17
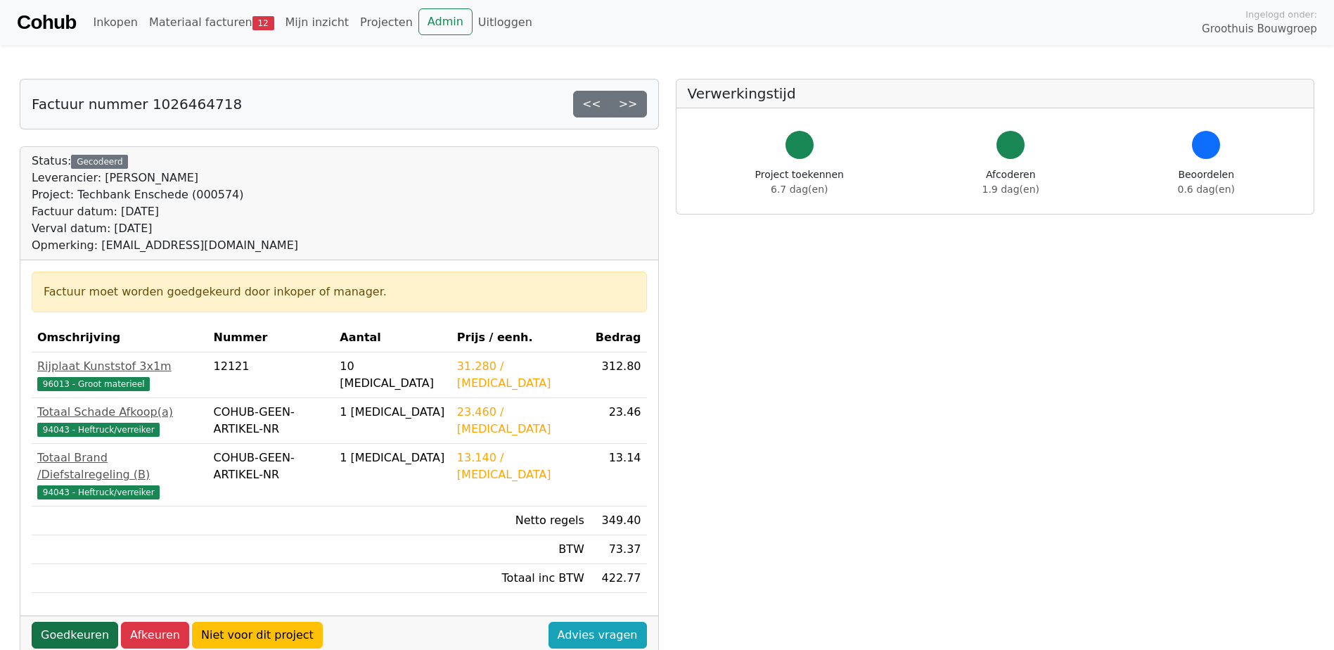
click at [72, 621] on link "Goedkeuren" at bounding box center [75, 634] width 86 height 27
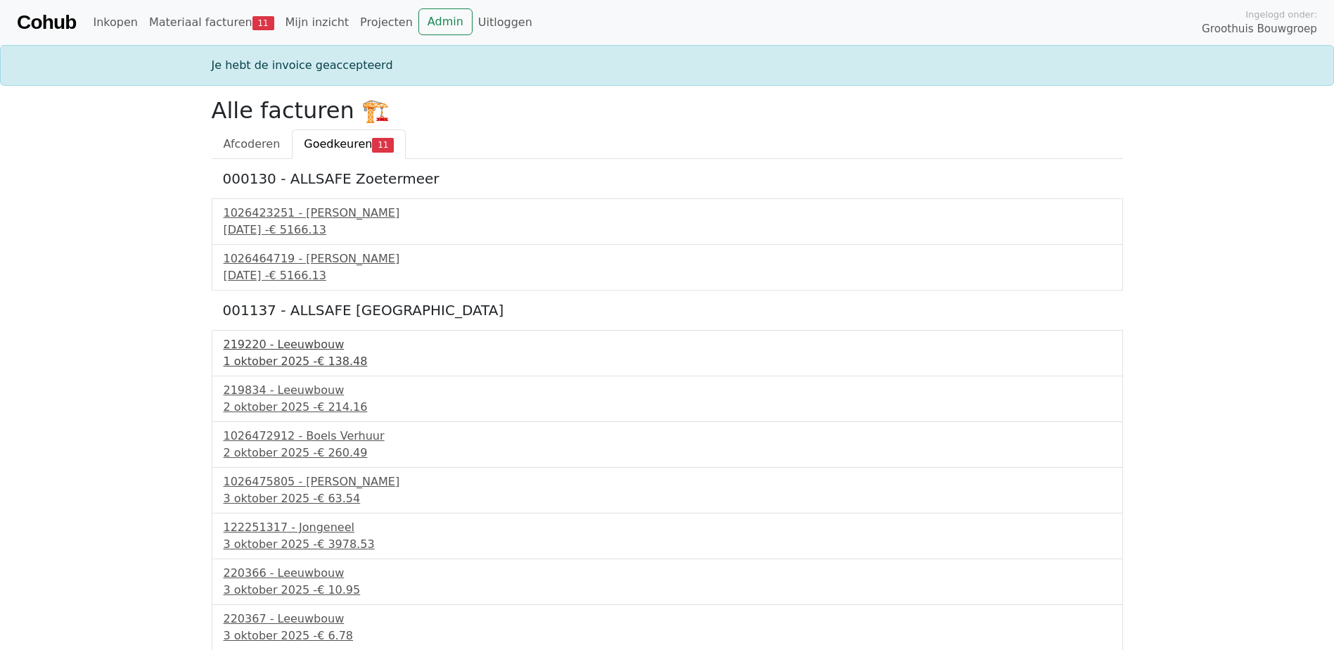
click at [283, 356] on div "1 oktober 2025 - € 138.48" at bounding box center [667, 361] width 887 height 17
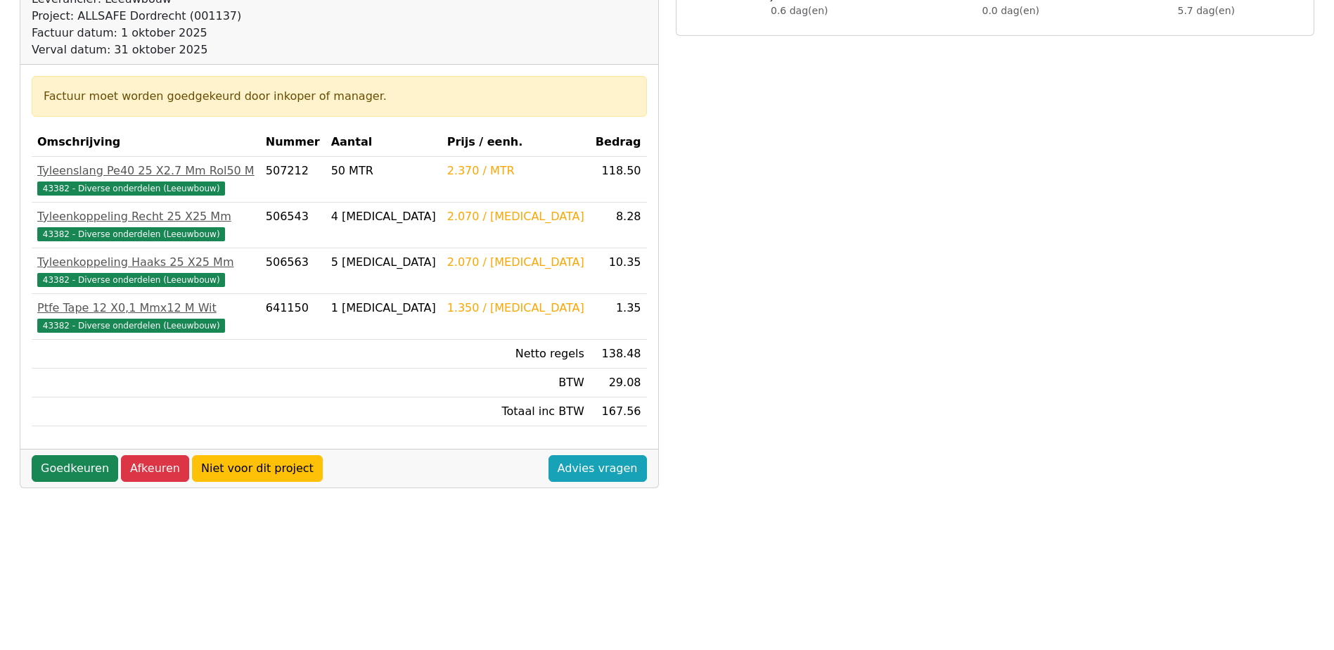
scroll to position [211, 0]
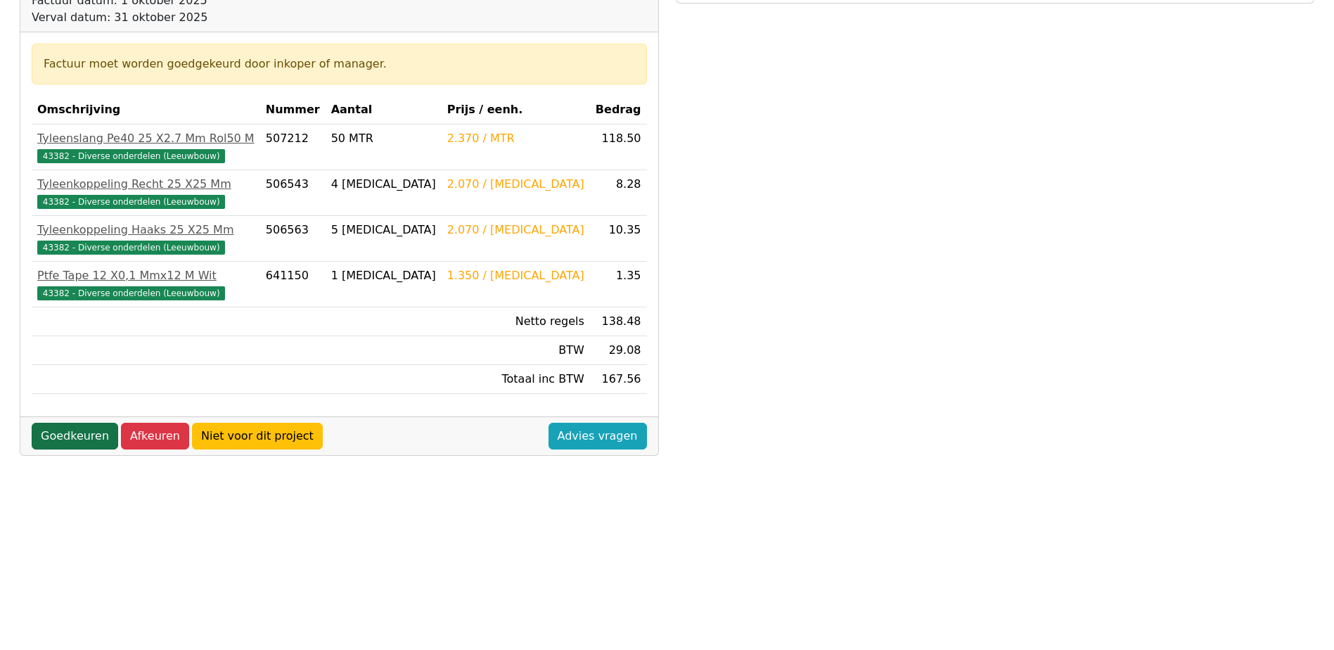
click at [58, 439] on link "Goedkeuren" at bounding box center [75, 435] width 86 height 27
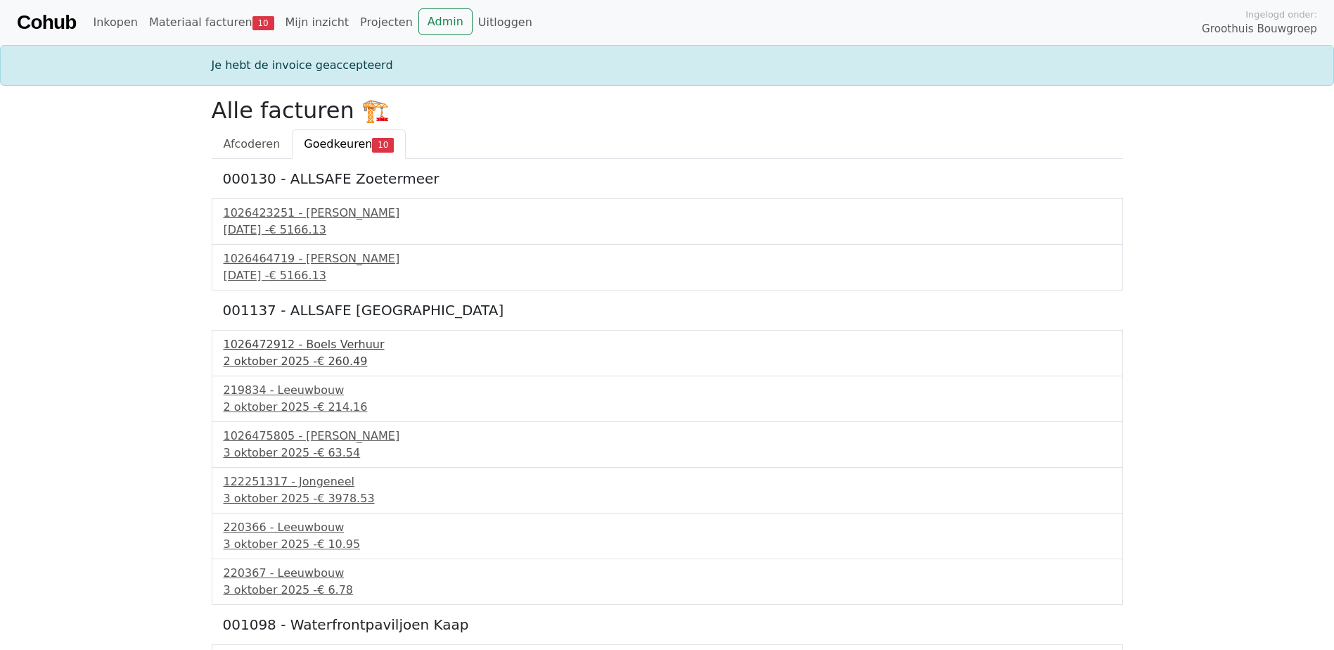
click at [290, 346] on div "1026472912 - Boels Verhuur" at bounding box center [667, 344] width 887 height 17
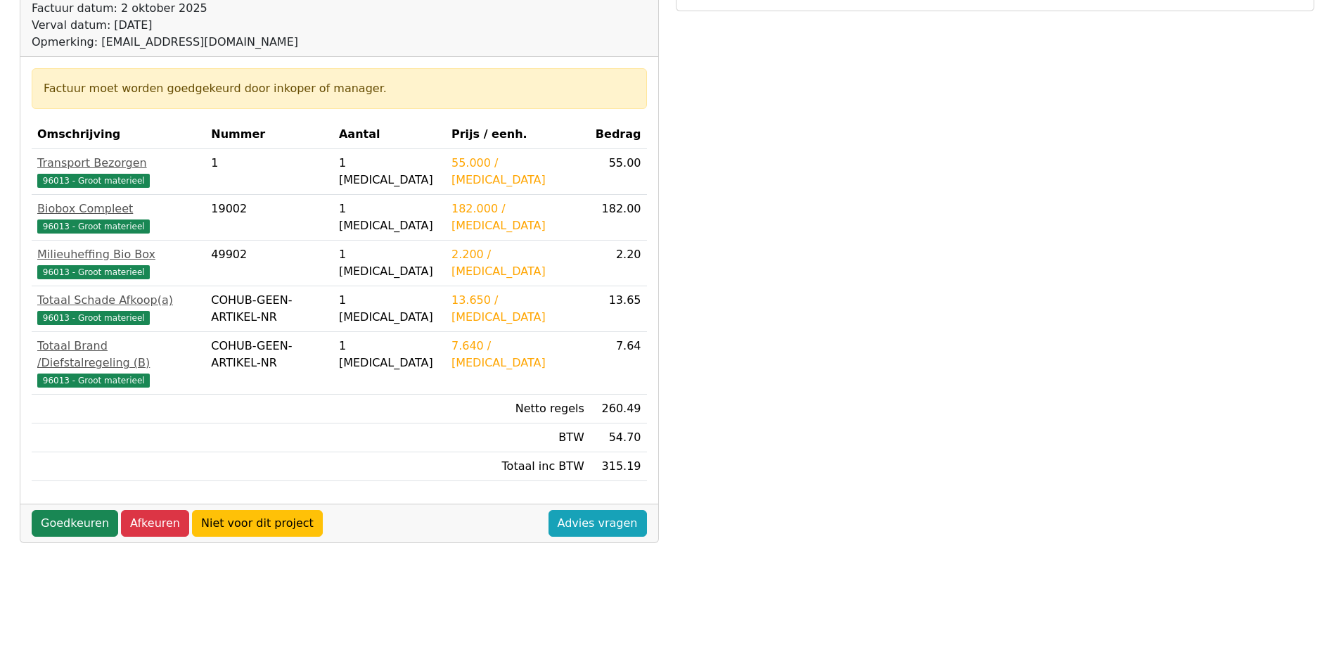
scroll to position [211, 0]
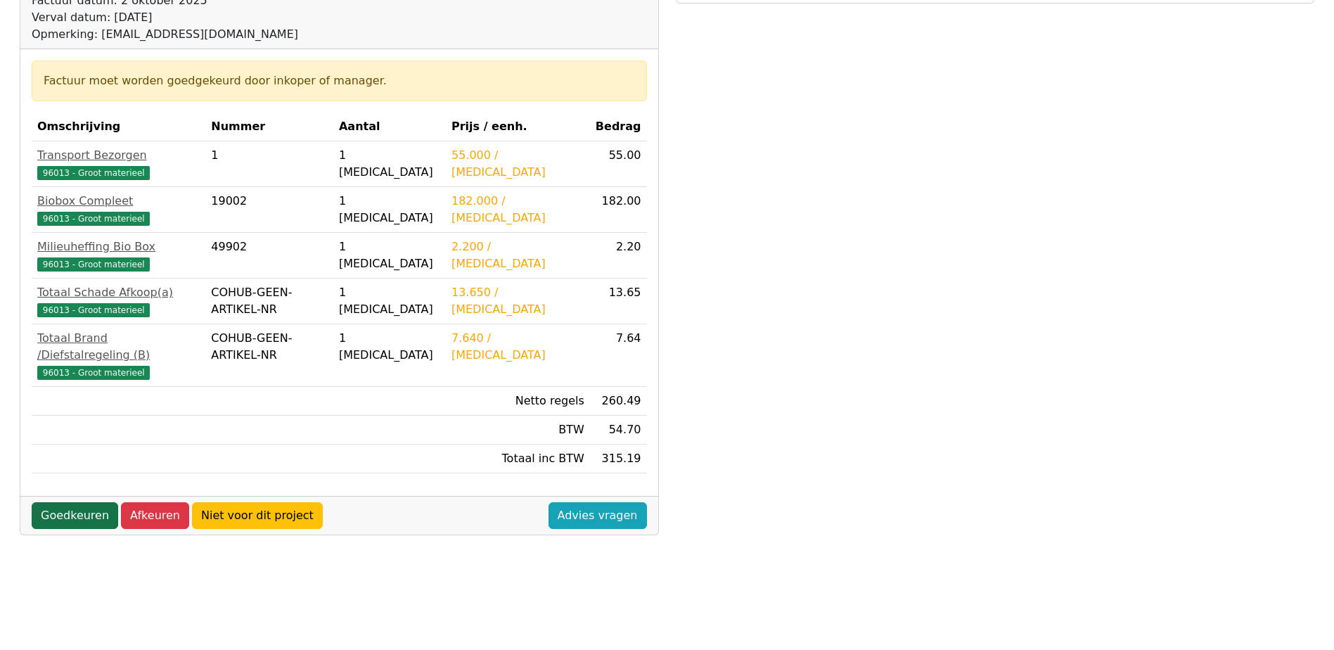
click at [61, 502] on link "Goedkeuren" at bounding box center [75, 515] width 86 height 27
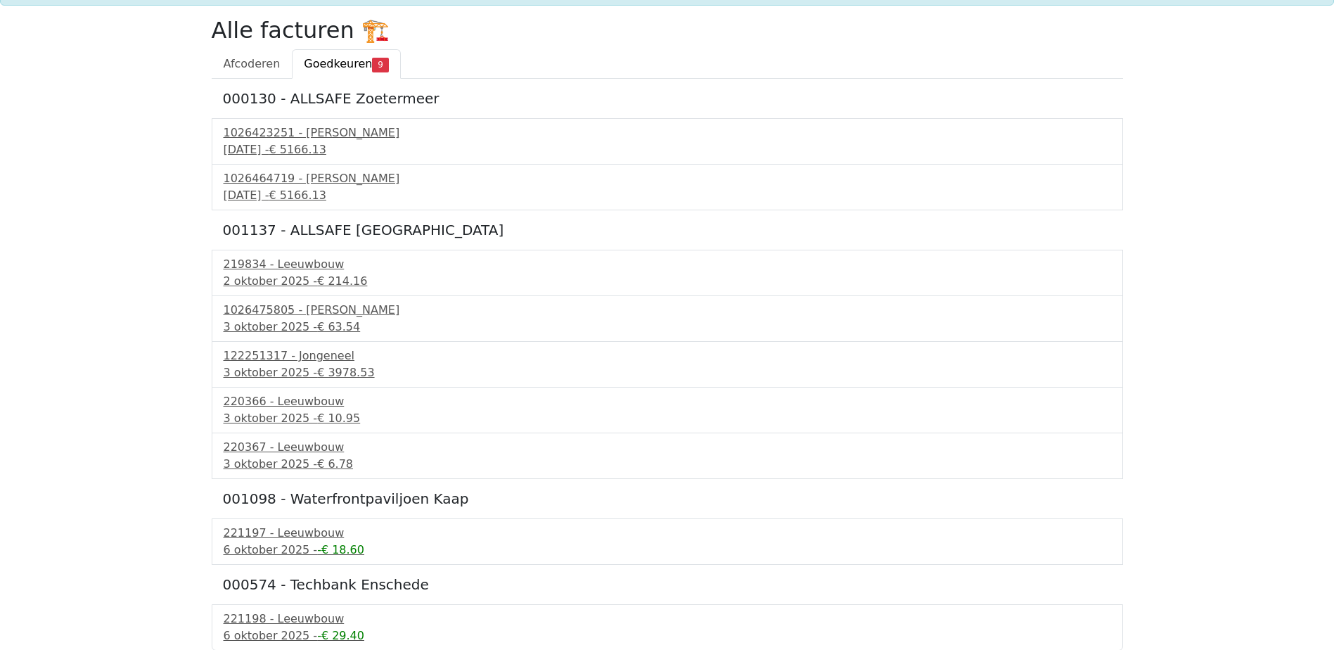
scroll to position [81, 0]
click at [290, 273] on div "2 oktober 2025 - € 214.16" at bounding box center [667, 280] width 887 height 17
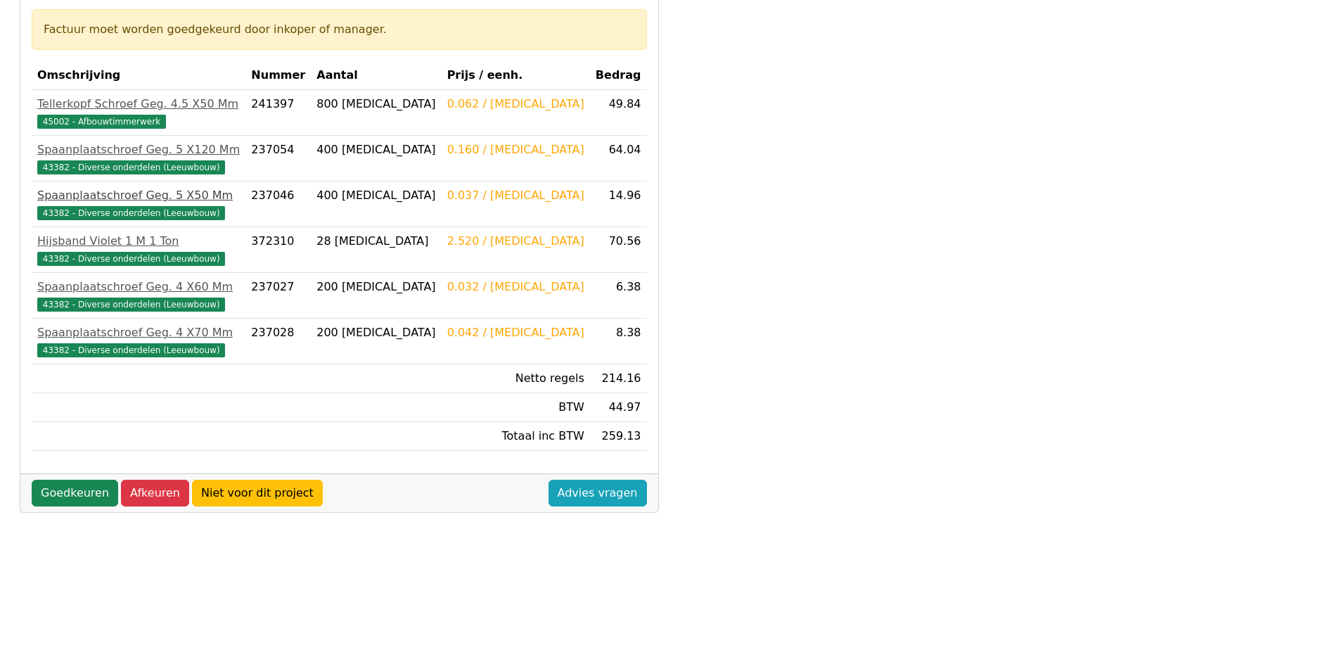
scroll to position [281, 0]
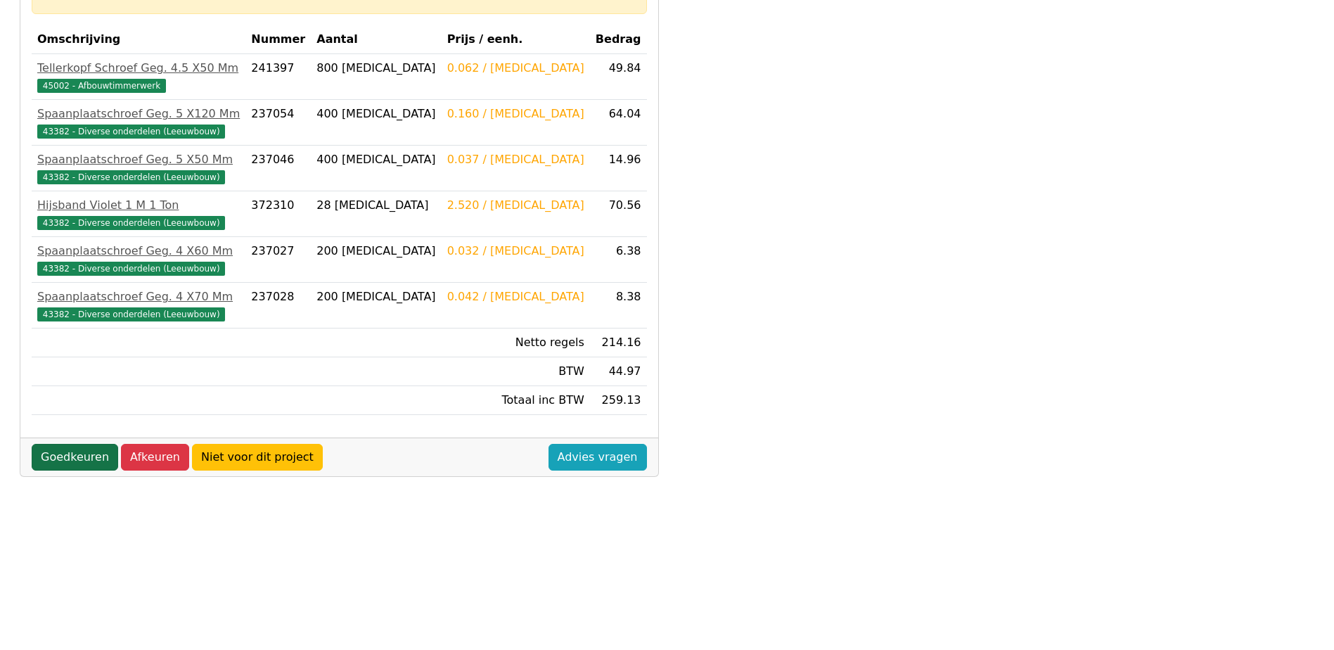
click at [81, 463] on link "Goedkeuren" at bounding box center [75, 457] width 86 height 27
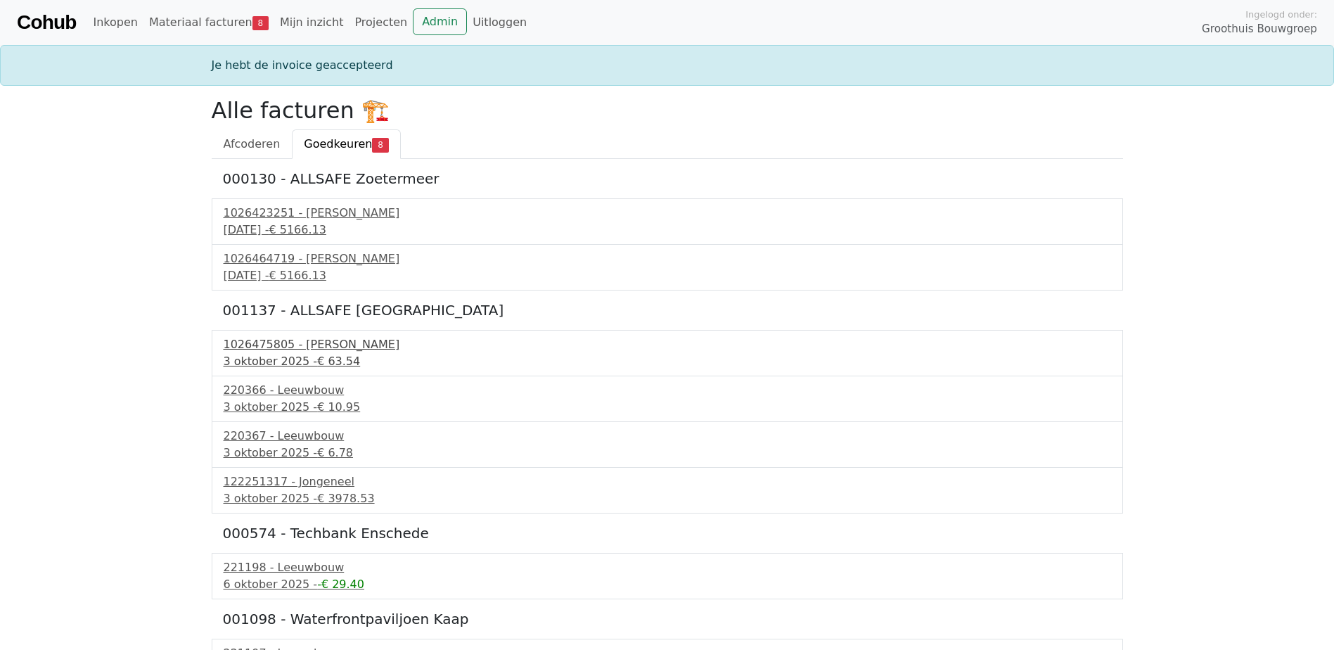
click at [289, 352] on div "1026475805 - Boels Verhuur" at bounding box center [667, 344] width 887 height 17
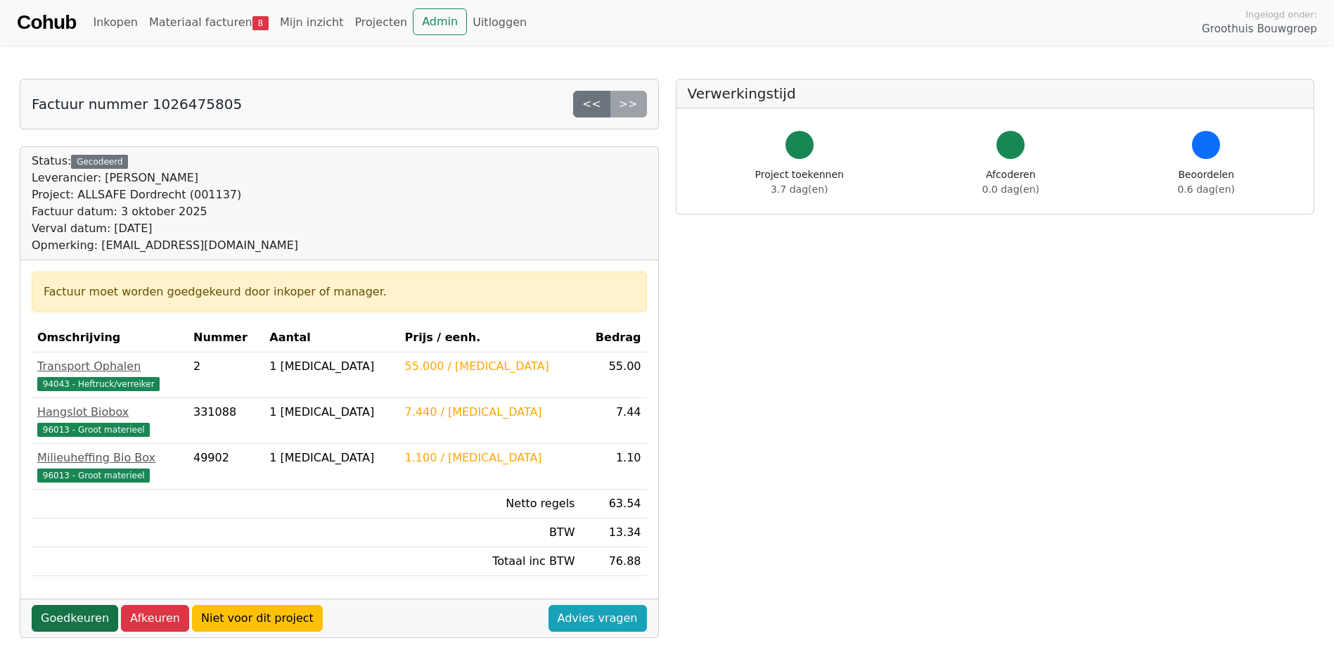
click at [59, 611] on link "Goedkeuren" at bounding box center [75, 618] width 86 height 27
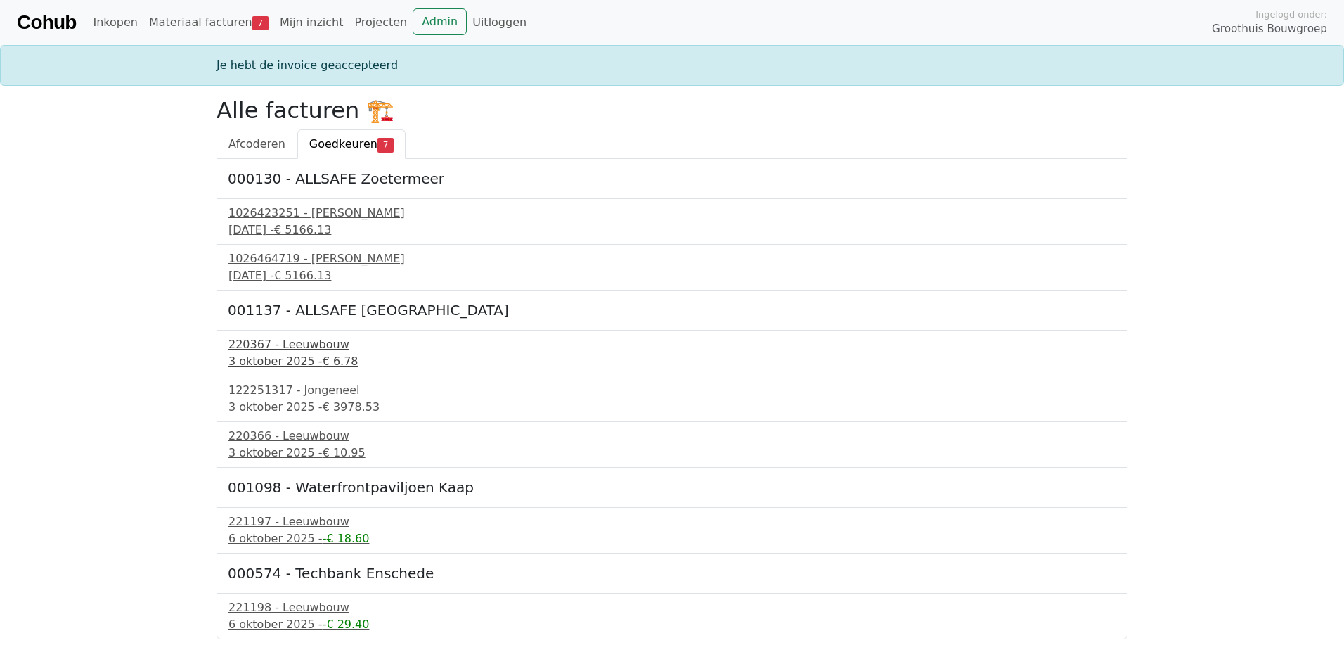
click at [289, 354] on div "3 oktober 2025 - € 6.78" at bounding box center [671, 361] width 887 height 17
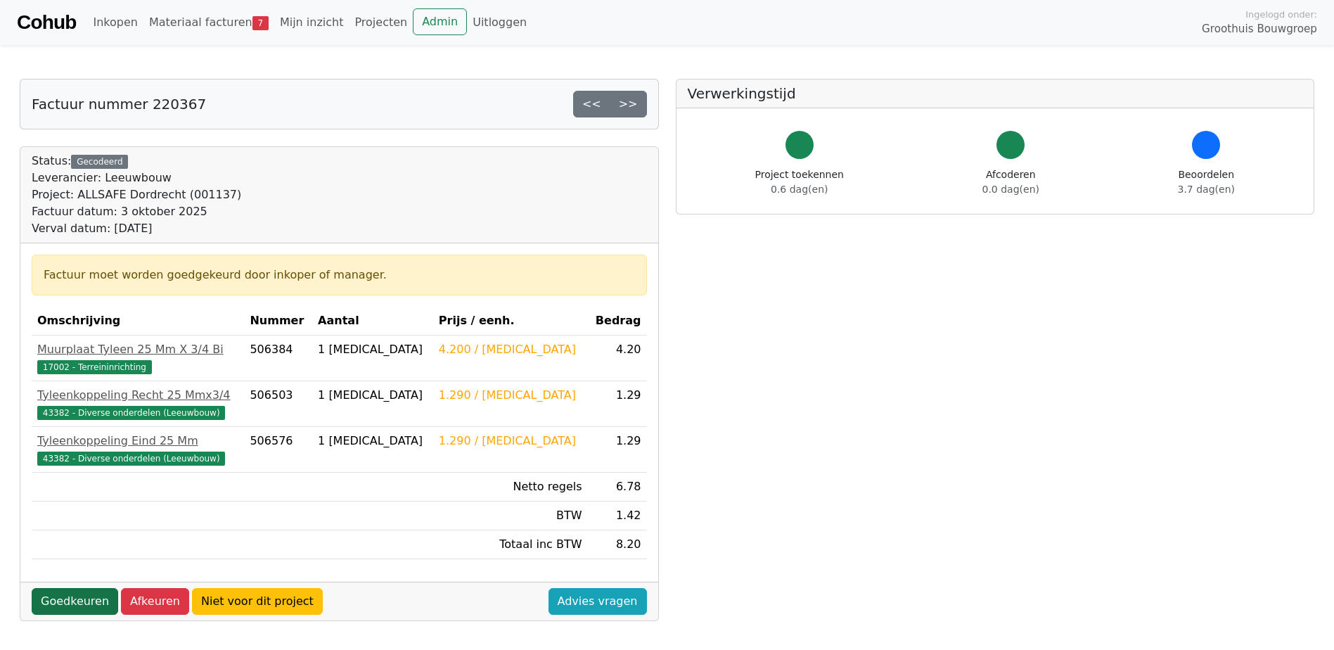
click at [70, 609] on link "Goedkeuren" at bounding box center [75, 601] width 86 height 27
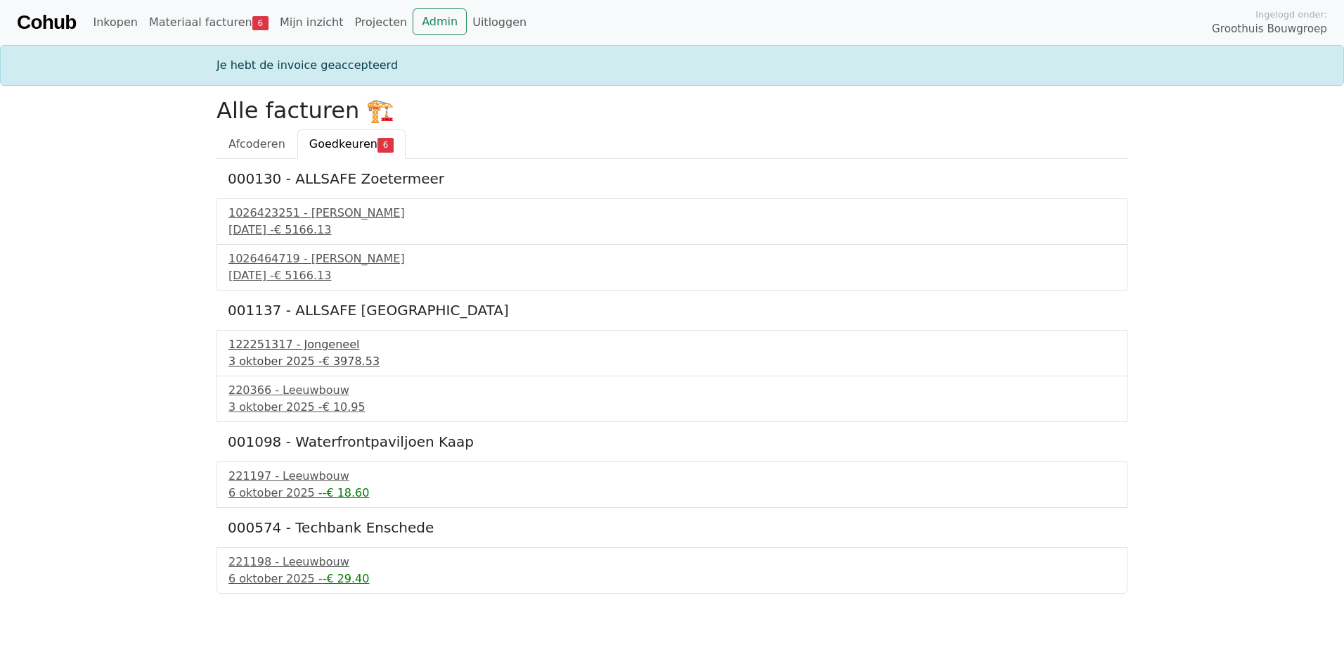
click at [283, 343] on div "122251317 - Jongeneel" at bounding box center [671, 344] width 887 height 17
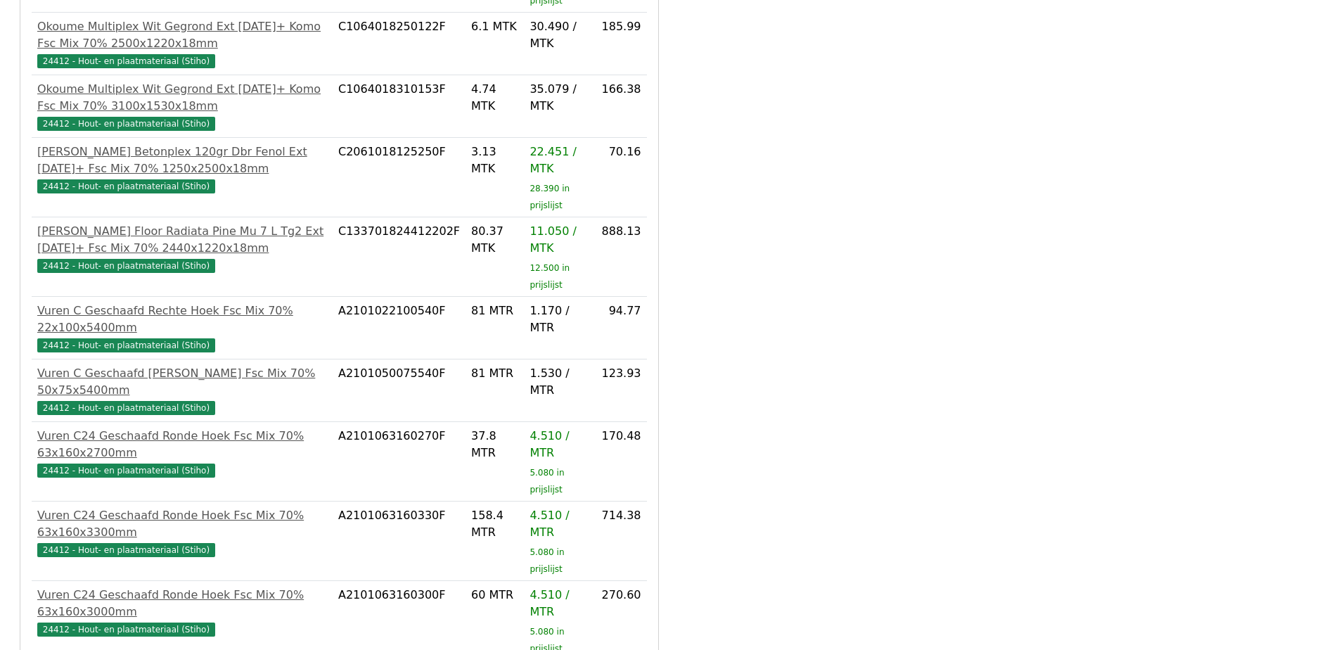
scroll to position [787, 0]
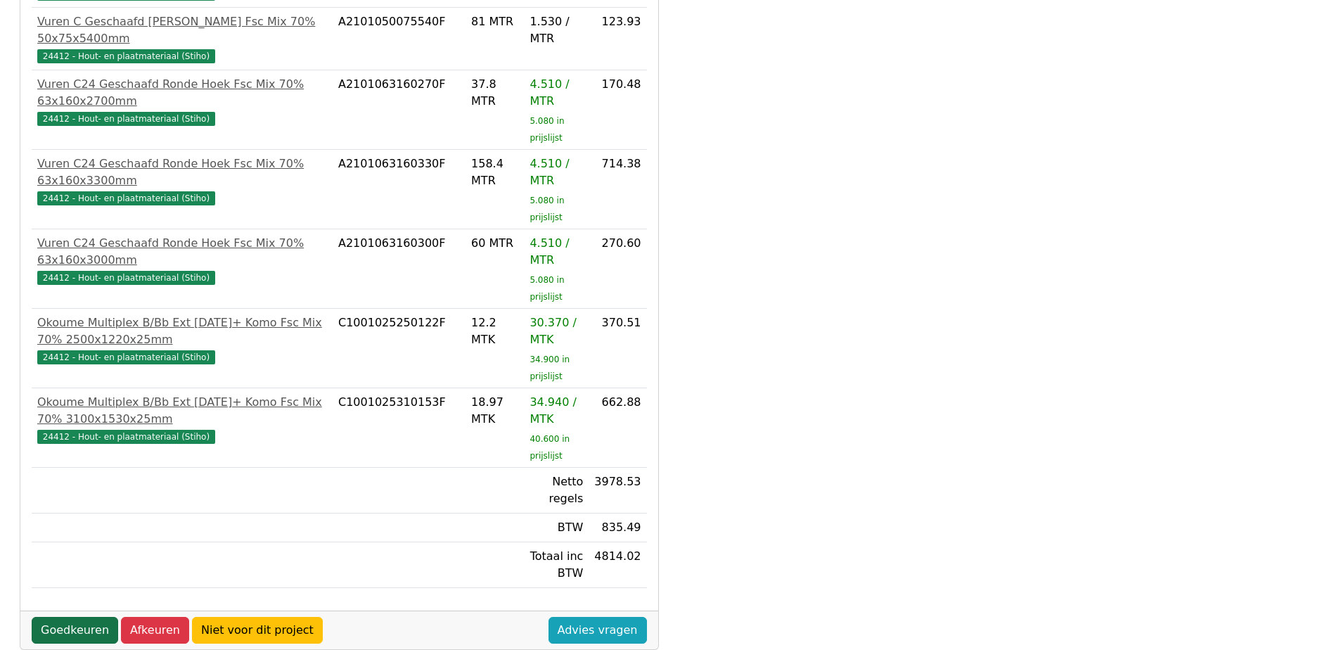
click at [74, 617] on link "Goedkeuren" at bounding box center [75, 630] width 86 height 27
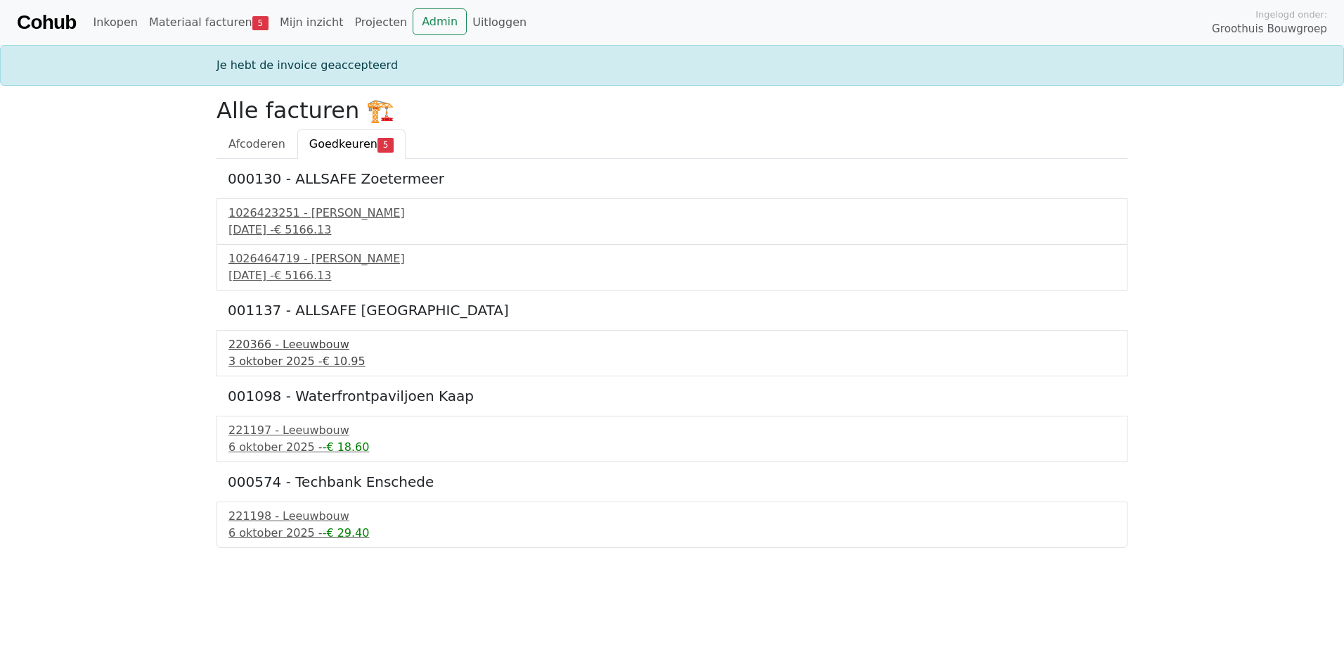
click at [297, 350] on div "220366 - Leeuwbouw" at bounding box center [671, 344] width 887 height 17
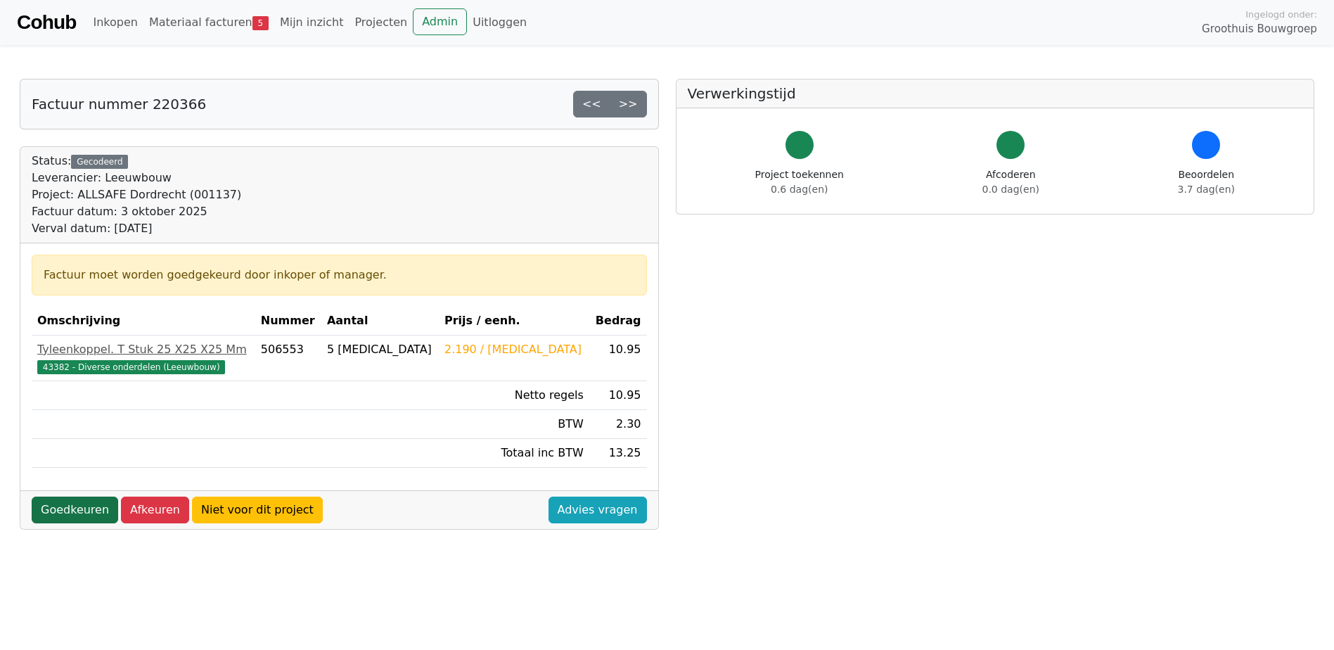
click at [77, 514] on link "Goedkeuren" at bounding box center [75, 509] width 86 height 27
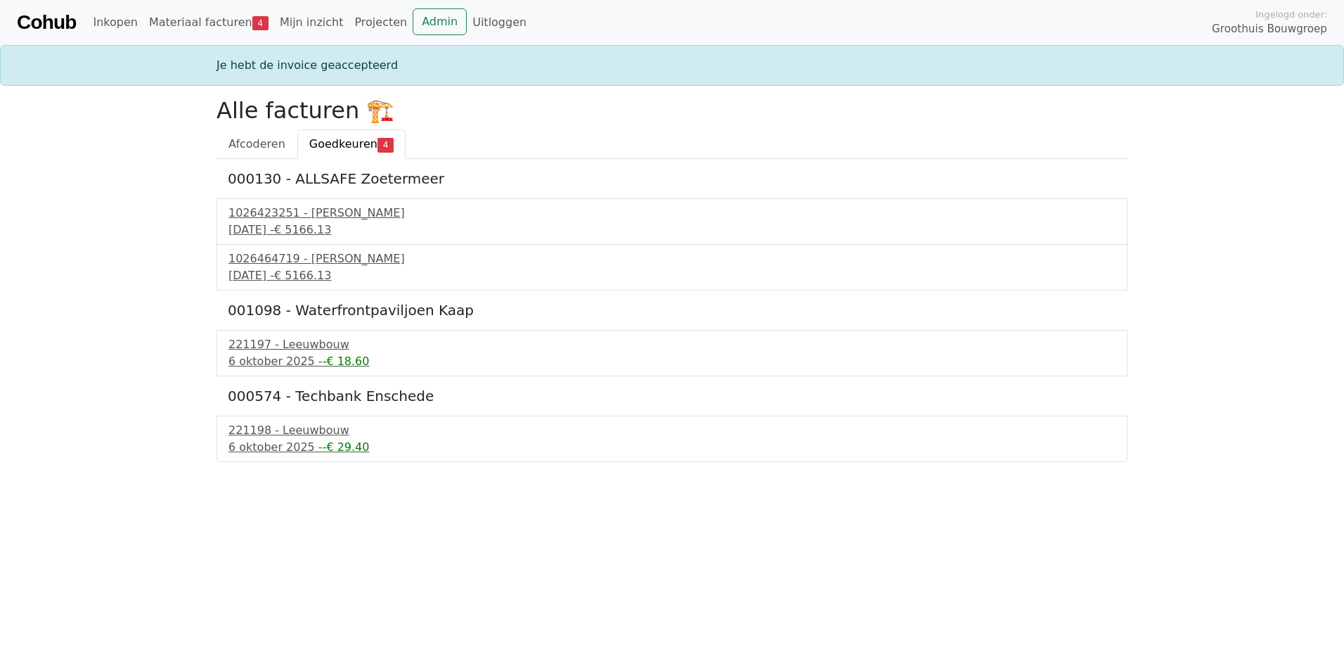
click at [320, 334] on div "221197 - Leeuwbouw 6 oktober 2025 - -€ 18.60" at bounding box center [672, 353] width 911 height 46
click at [308, 348] on div "221197 - Leeuwbouw" at bounding box center [671, 344] width 887 height 17
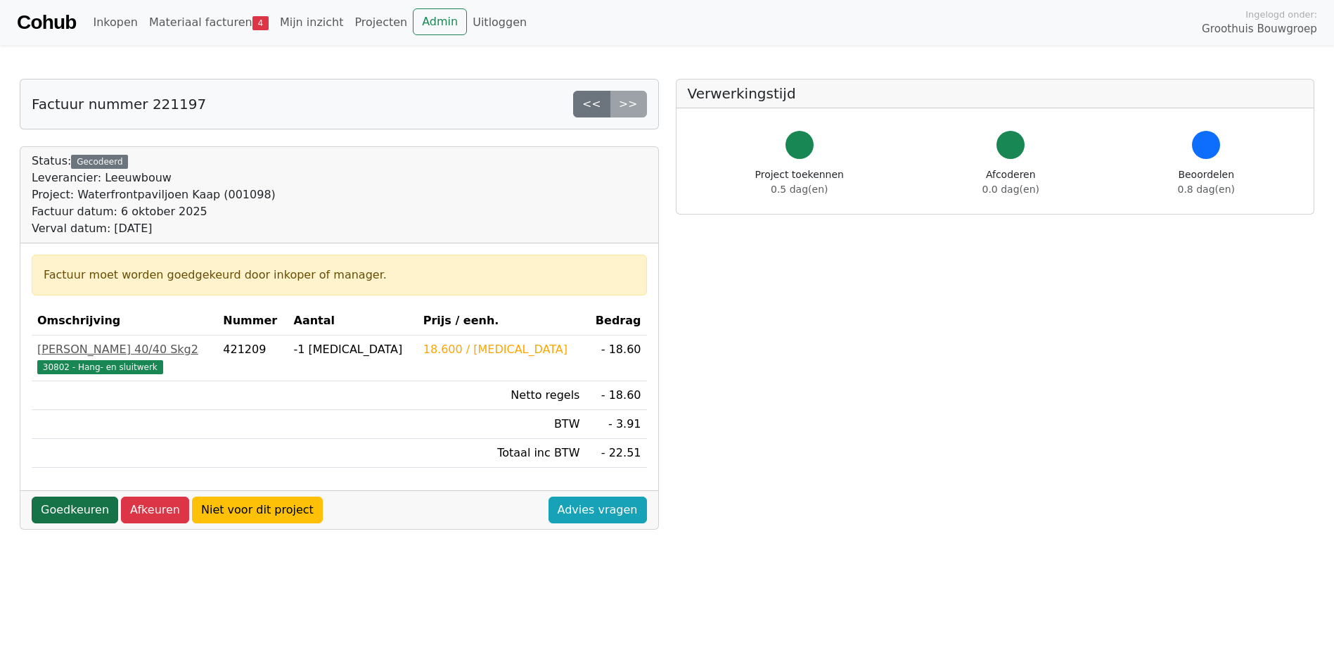
click at [77, 504] on link "Goedkeuren" at bounding box center [75, 509] width 86 height 27
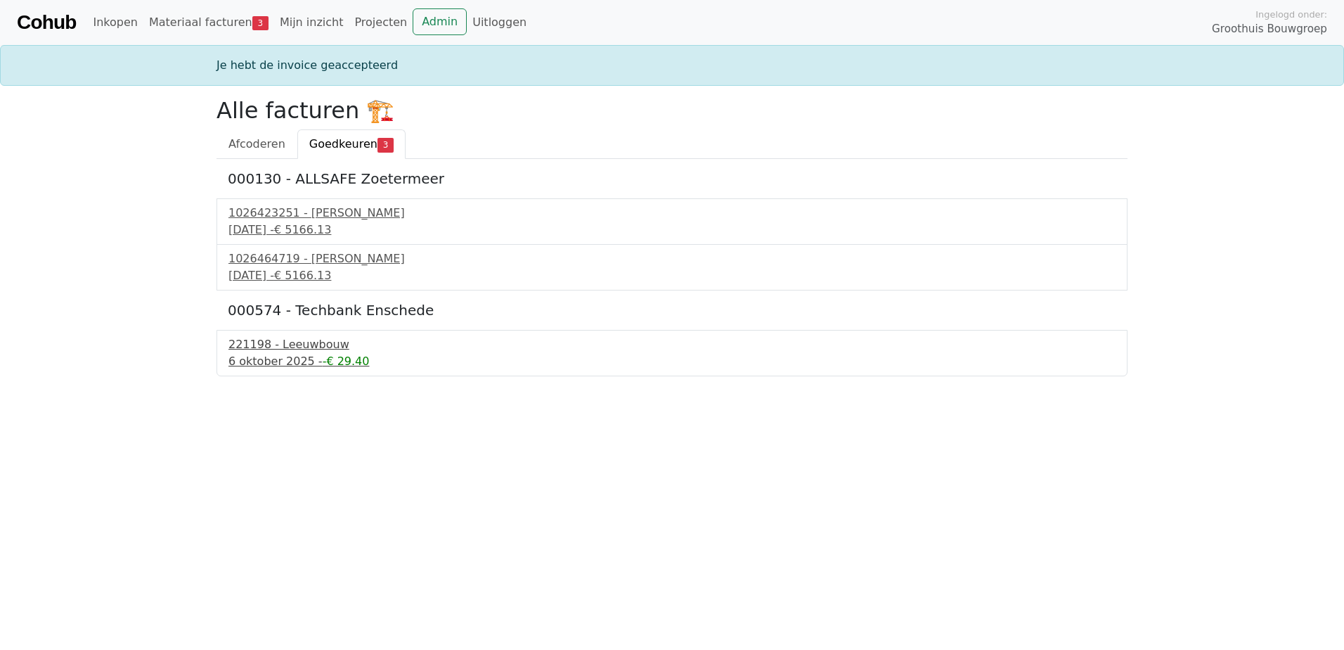
click at [293, 342] on div "221198 - Leeuwbouw" at bounding box center [671, 344] width 887 height 17
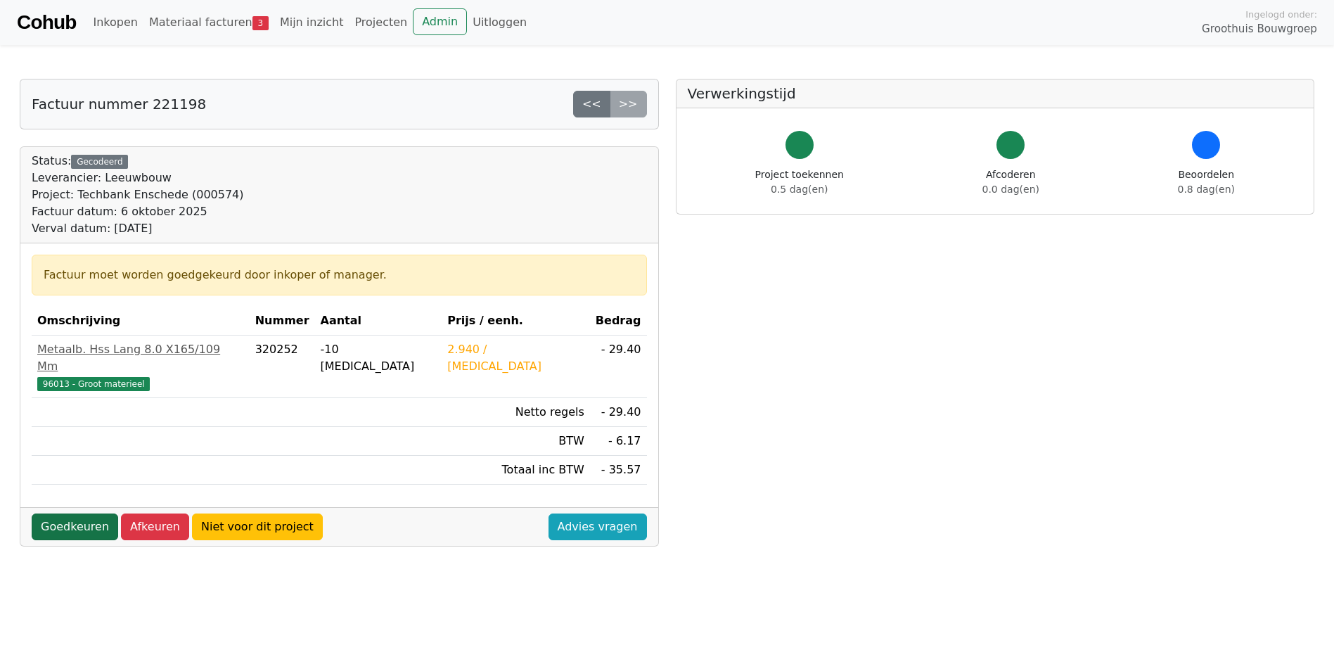
click at [86, 513] on link "Goedkeuren" at bounding box center [75, 526] width 86 height 27
